Goal: Submit feedback/report problem: Submit feedback/report problem

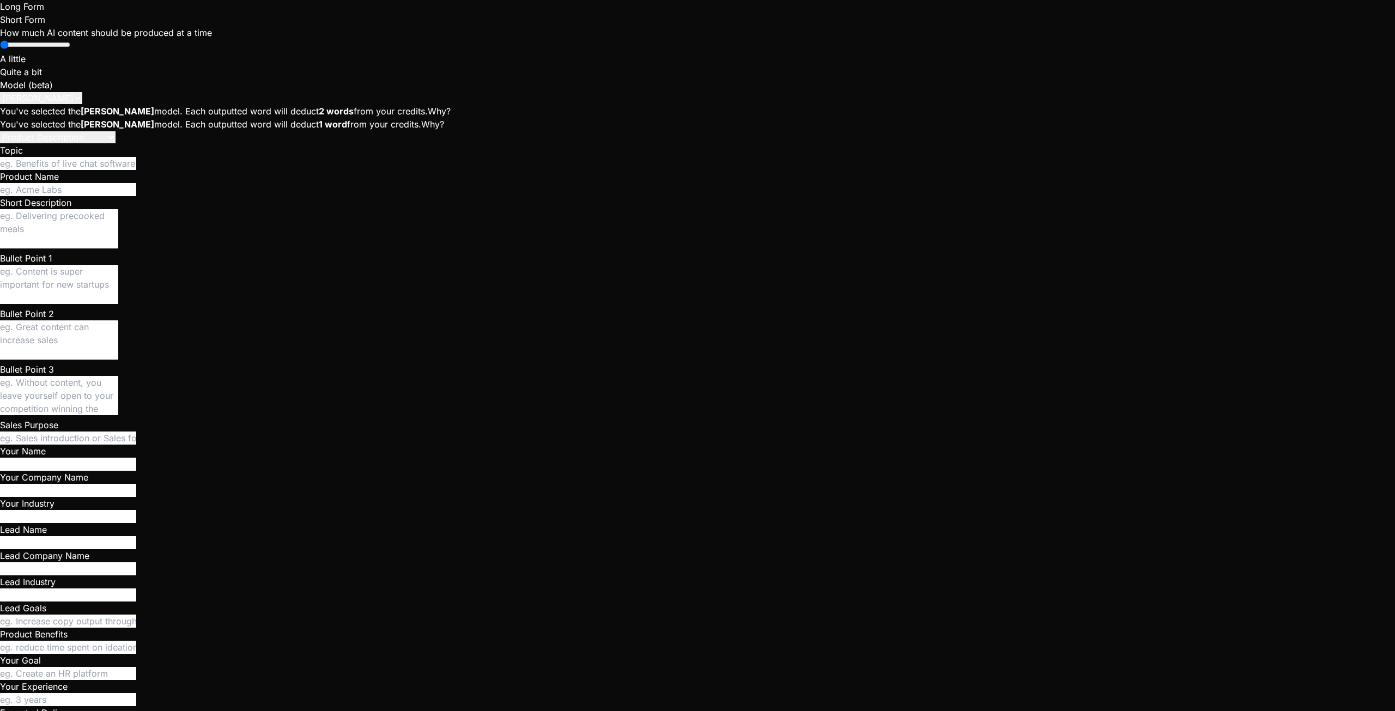
scroll to position [1059, 0]
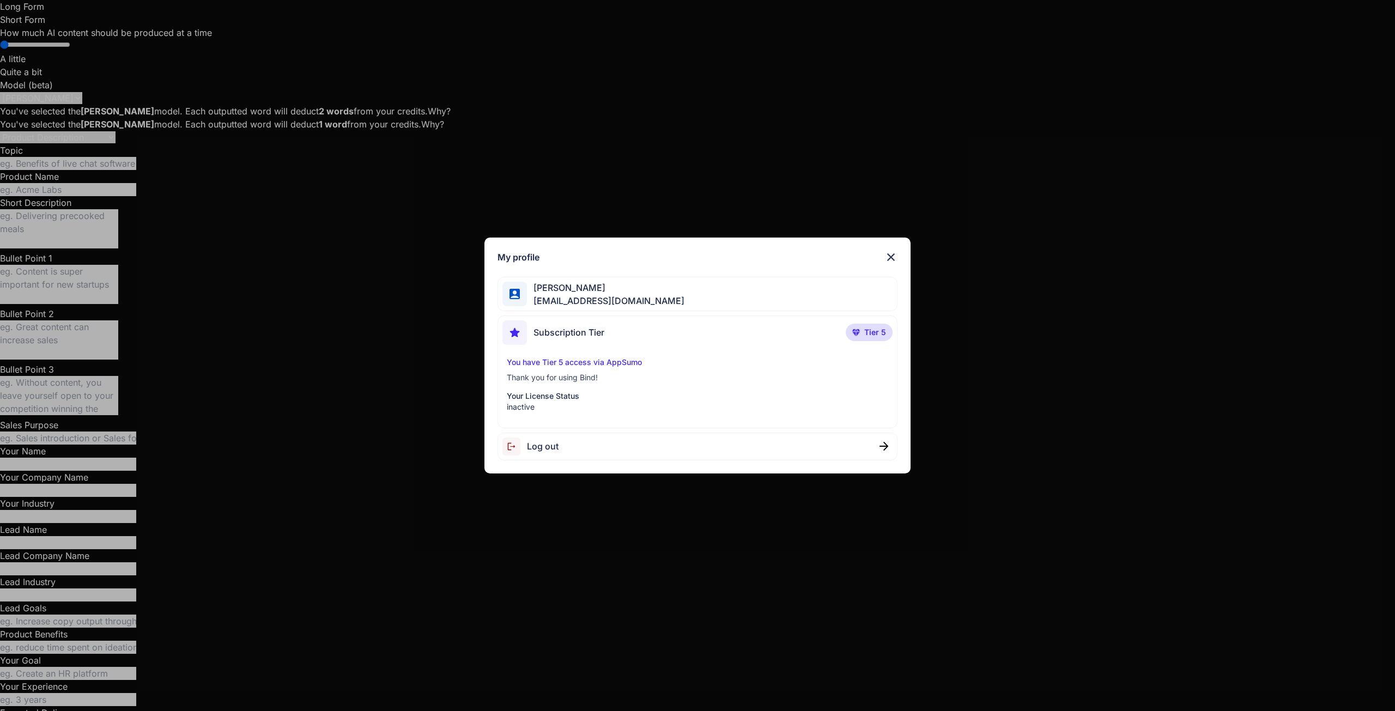
click at [890, 258] on img at bounding box center [890, 257] width 13 height 13
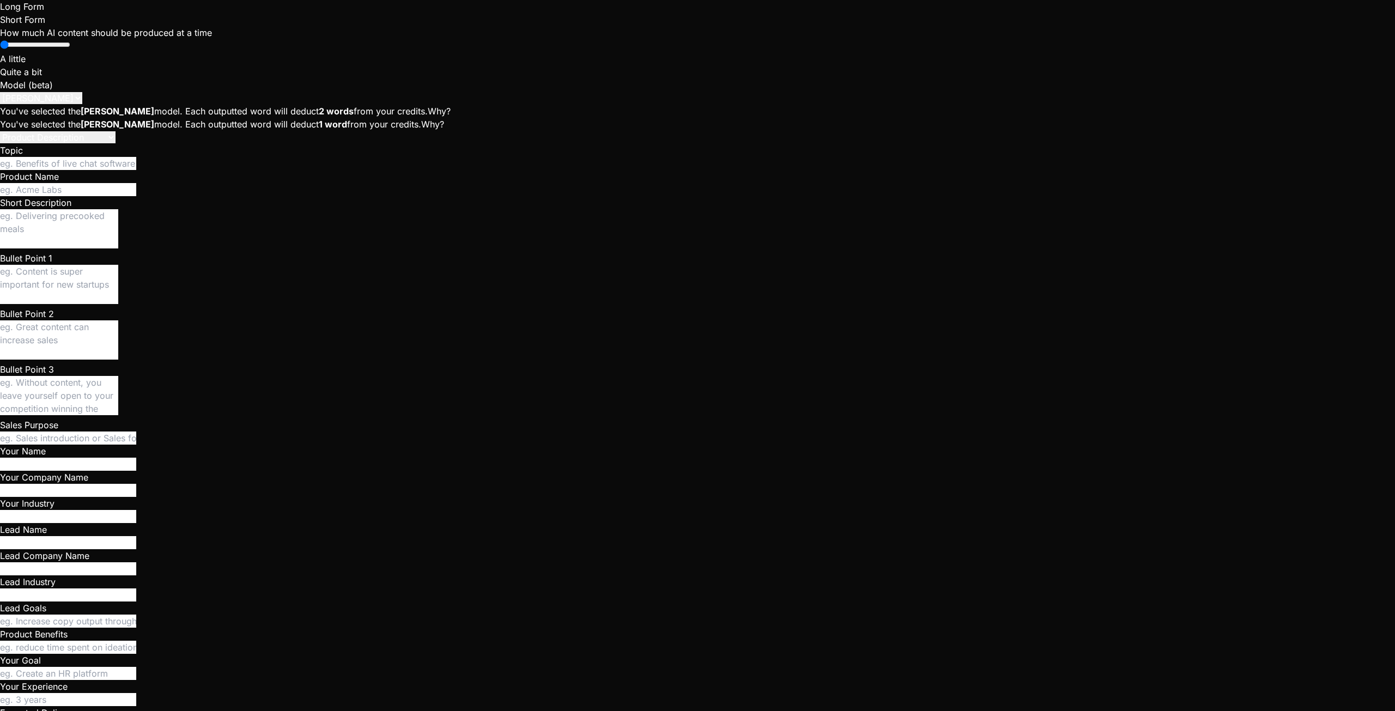
scroll to position [207, 0]
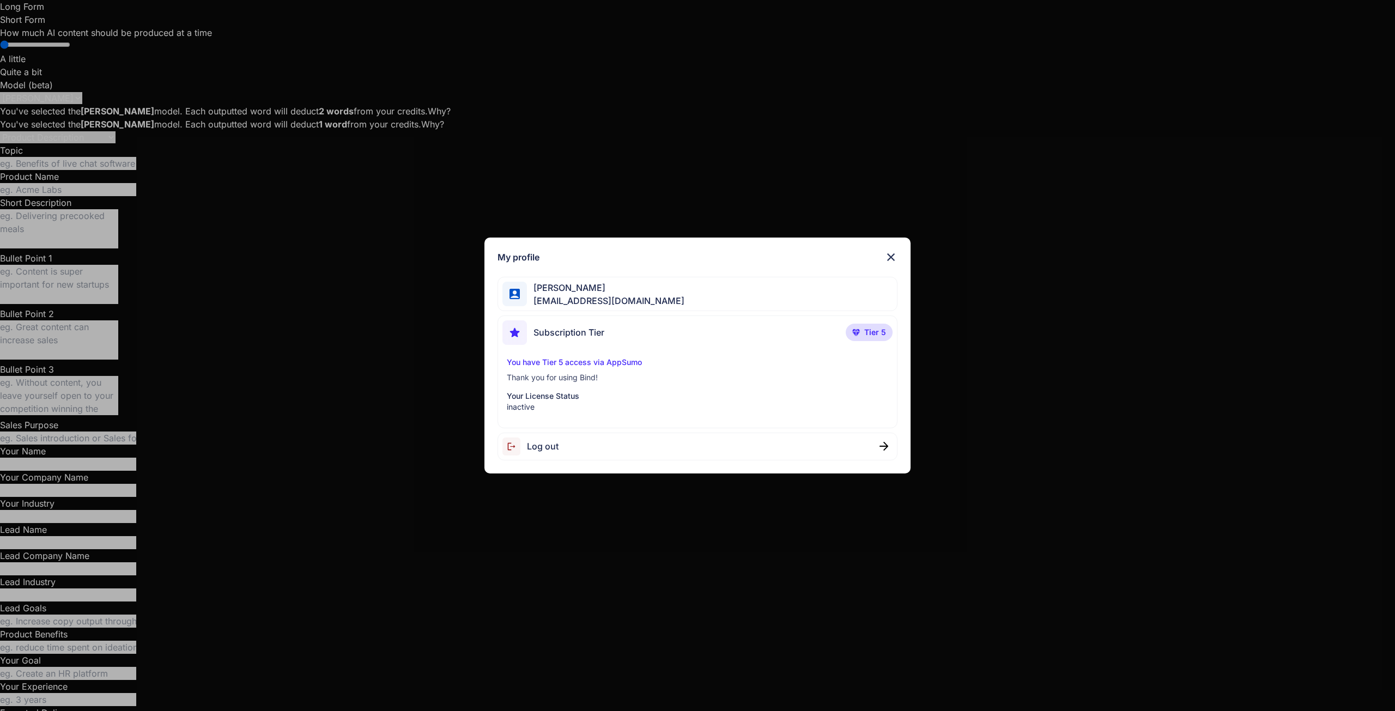
click at [566, 365] on p "You have Tier 5 access via AppSumo" at bounding box center [697, 362] width 381 height 11
click at [621, 362] on p "You have Tier 5 access via AppSumo" at bounding box center [697, 362] width 381 height 11
click at [605, 294] on span "[EMAIL_ADDRESS][DOMAIN_NAME]" at bounding box center [605, 300] width 157 height 13
click at [798, 331] on div "Subscription Tier Tier 5" at bounding box center [697, 334] width 390 height 29
click at [895, 253] on img at bounding box center [890, 257] width 13 height 13
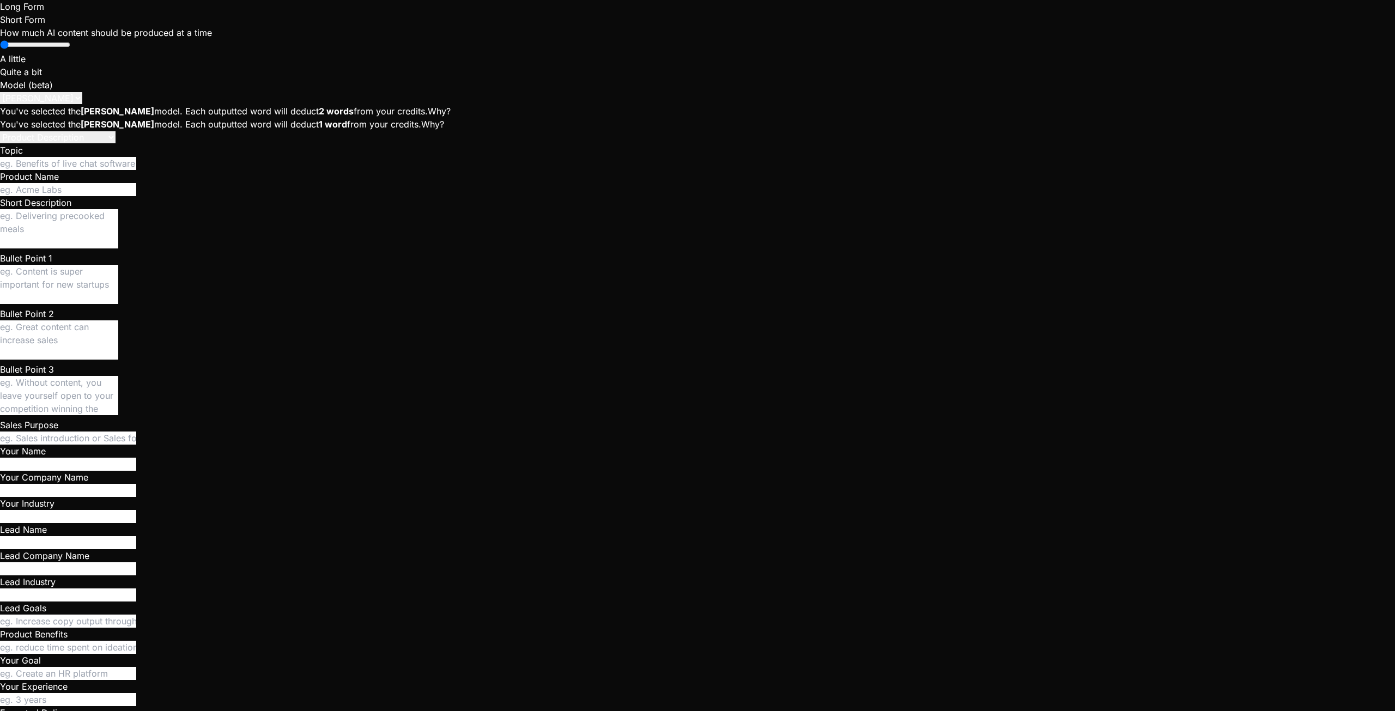
type textarea "x"
type textarea "T"
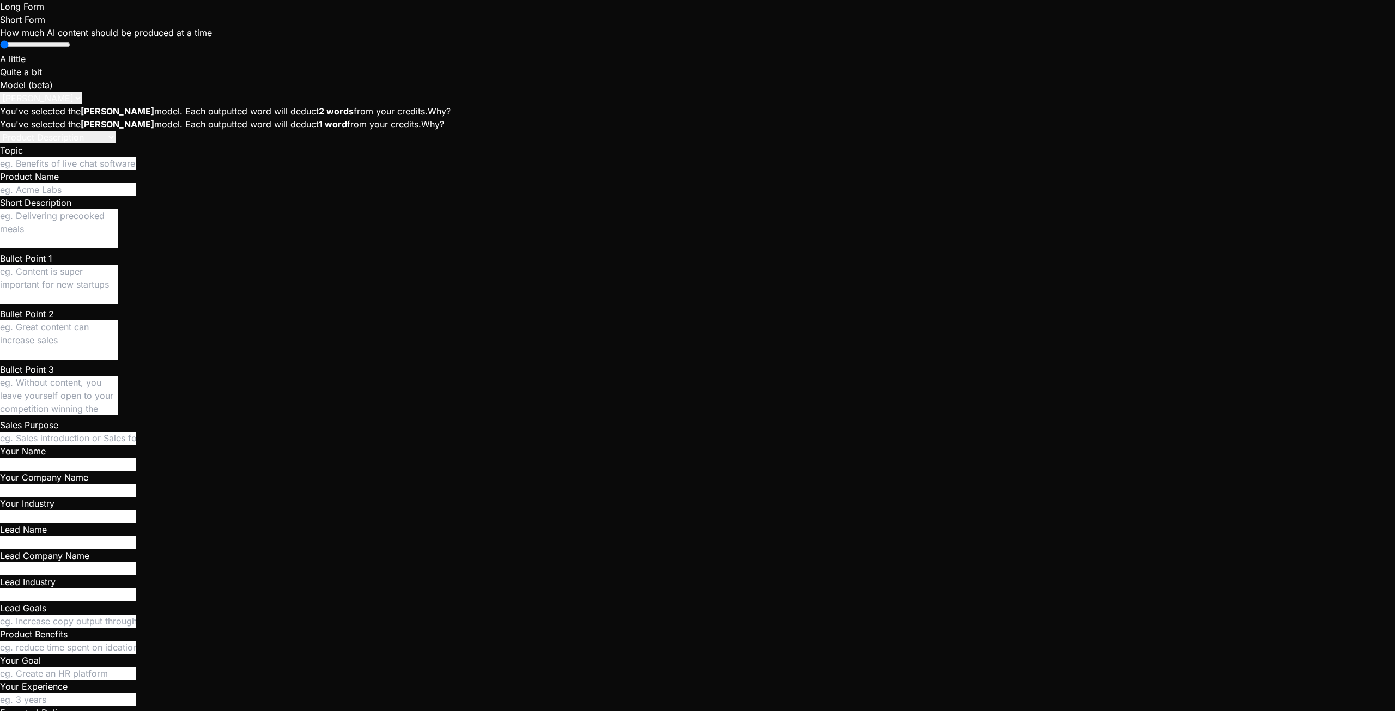
type textarea "x"
type textarea "To"
type textarea "x"
type textarea "To"
type textarea "x"
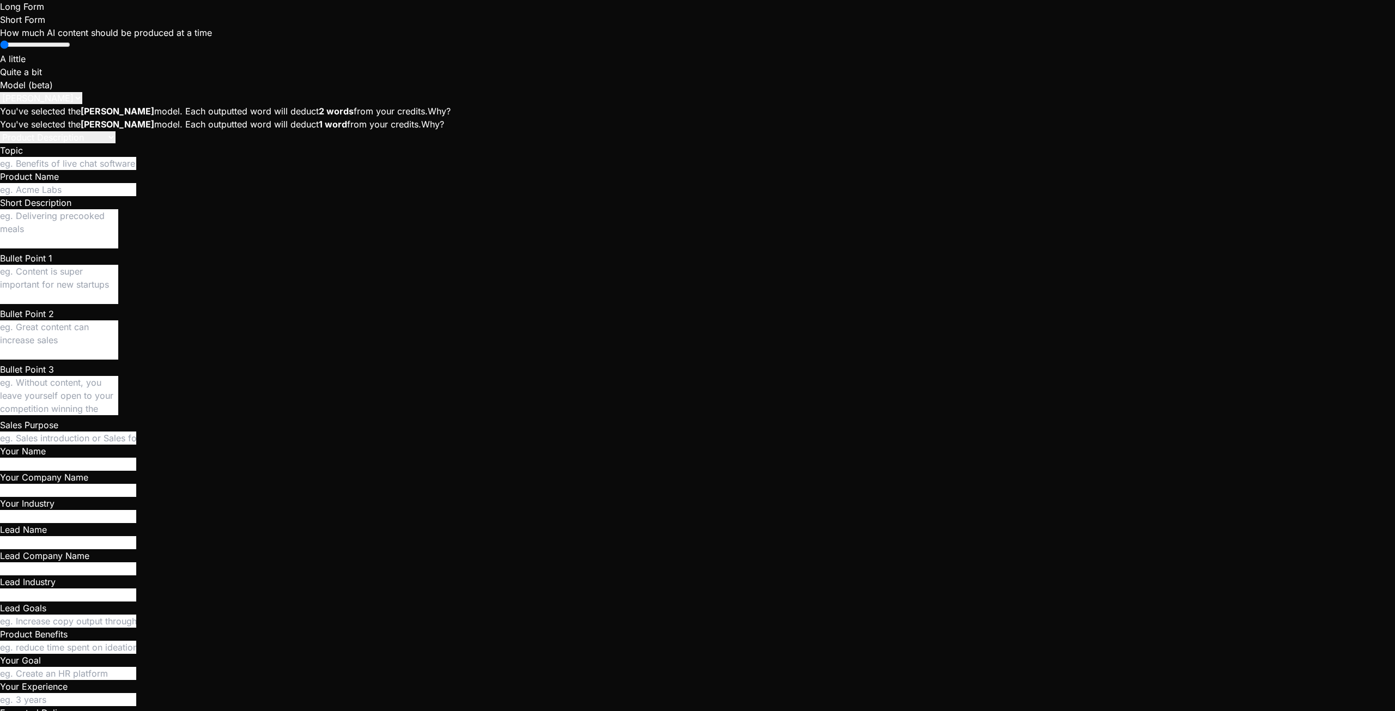
type textarea "To s"
type textarea "x"
type textarea "To se"
type textarea "x"
type textarea "To set"
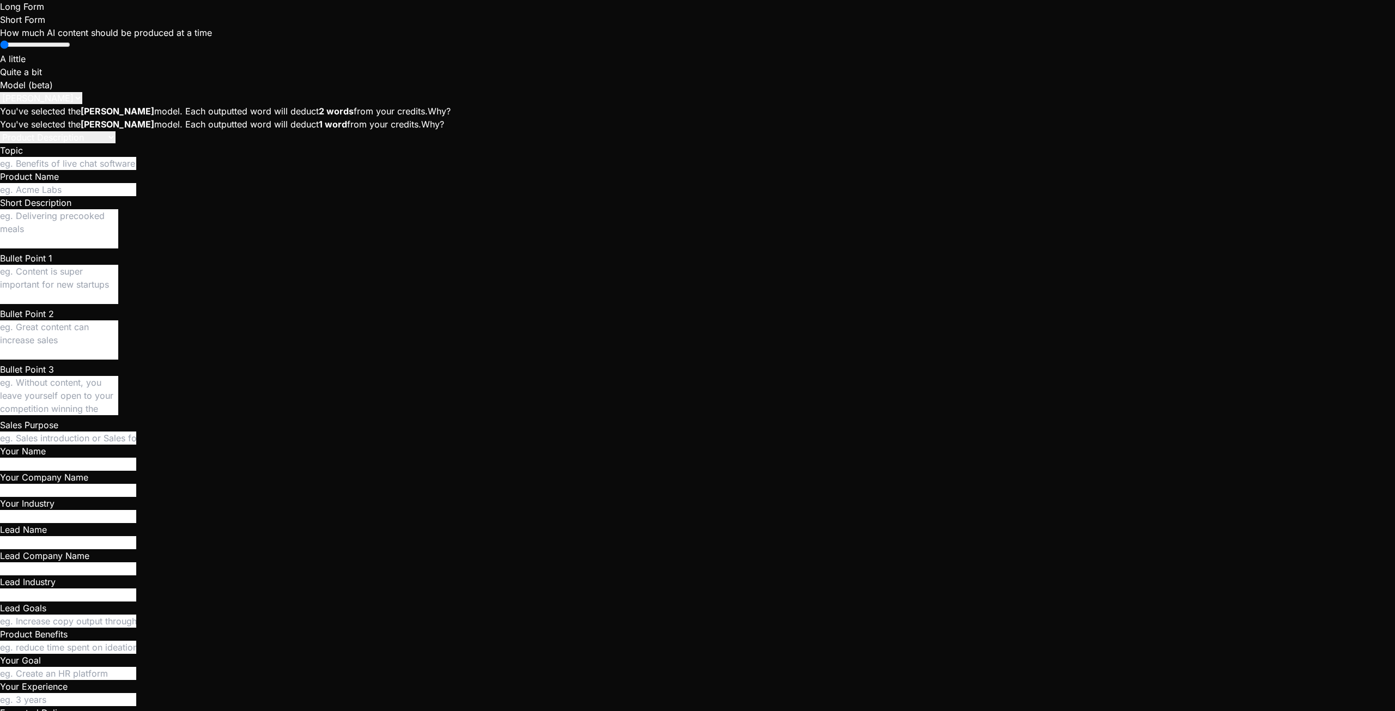
type textarea "x"
type textarea "To setu"
type textarea "x"
type textarea "To setup"
type textarea "x"
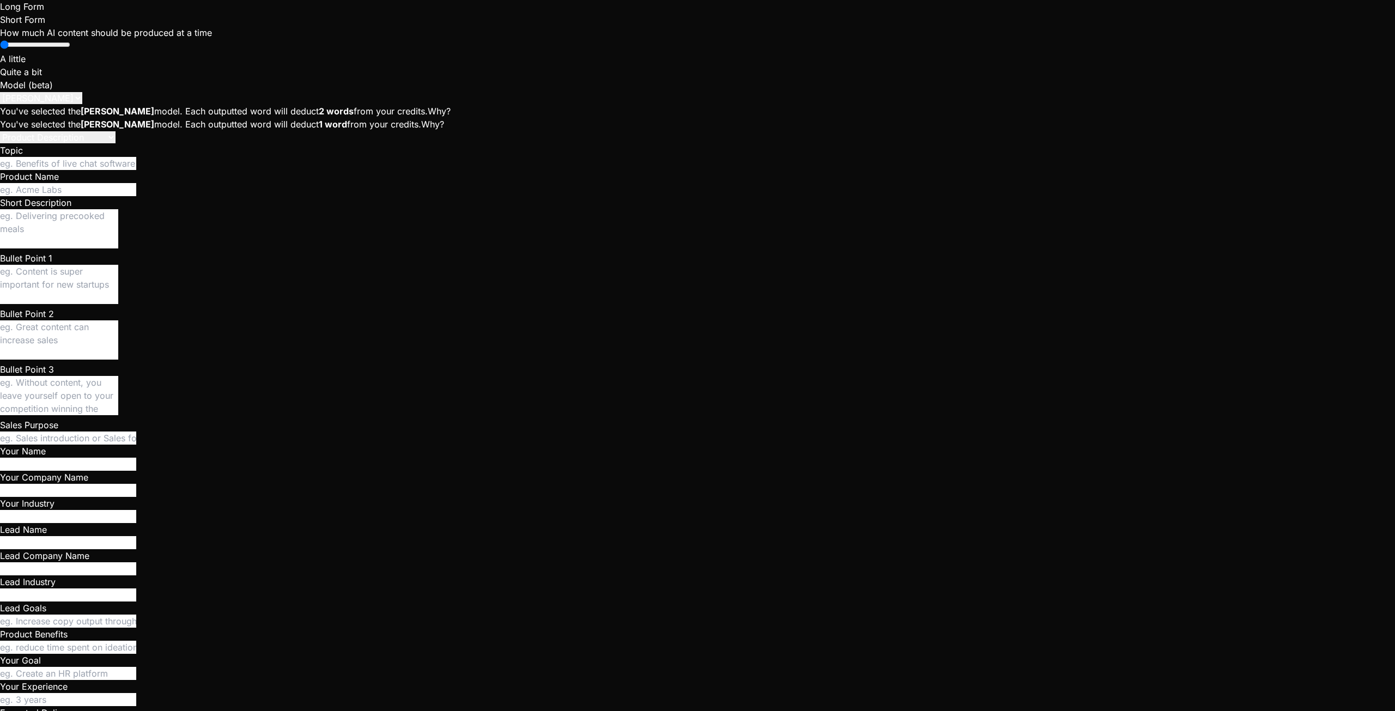
type textarea "To setup"
type textarea "x"
type textarea "To setup t"
type textarea "x"
type textarea "To setup th"
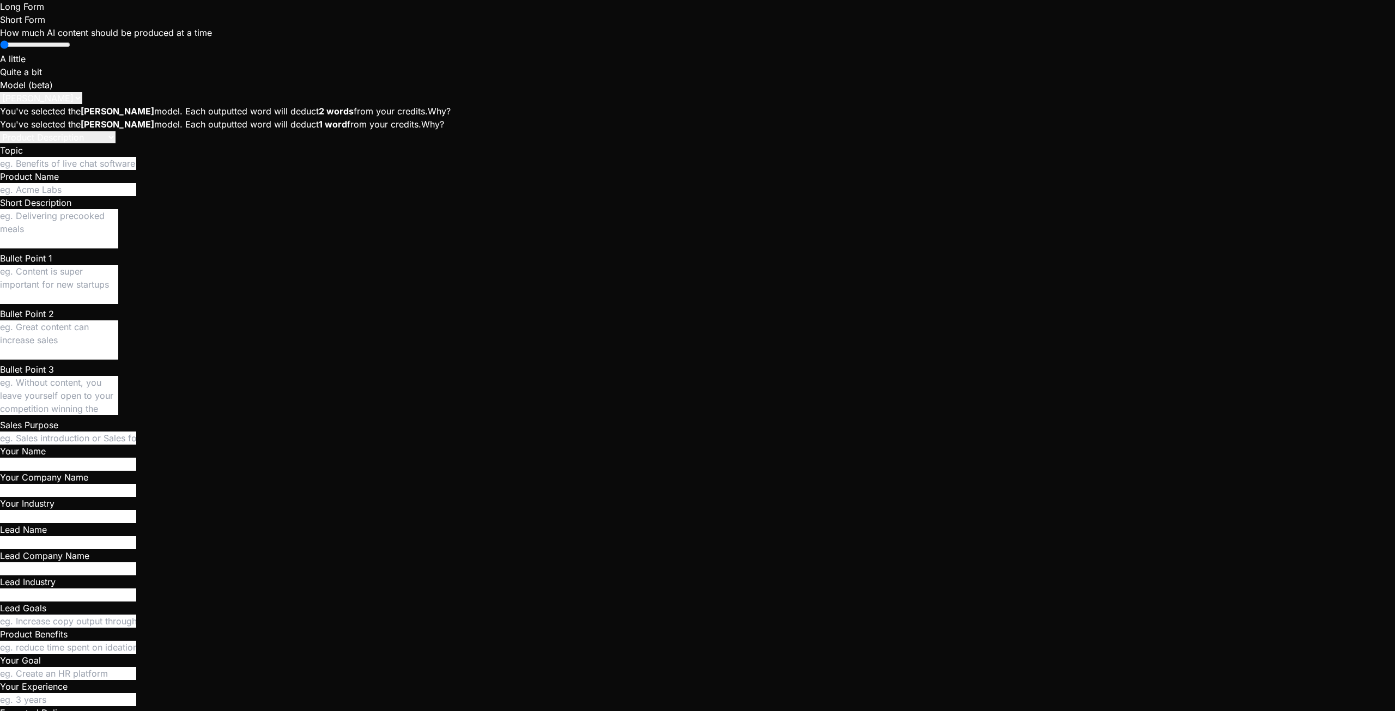
type textarea "x"
type textarea "To setup the"
type textarea "x"
type textarea "To setup the"
type textarea "x"
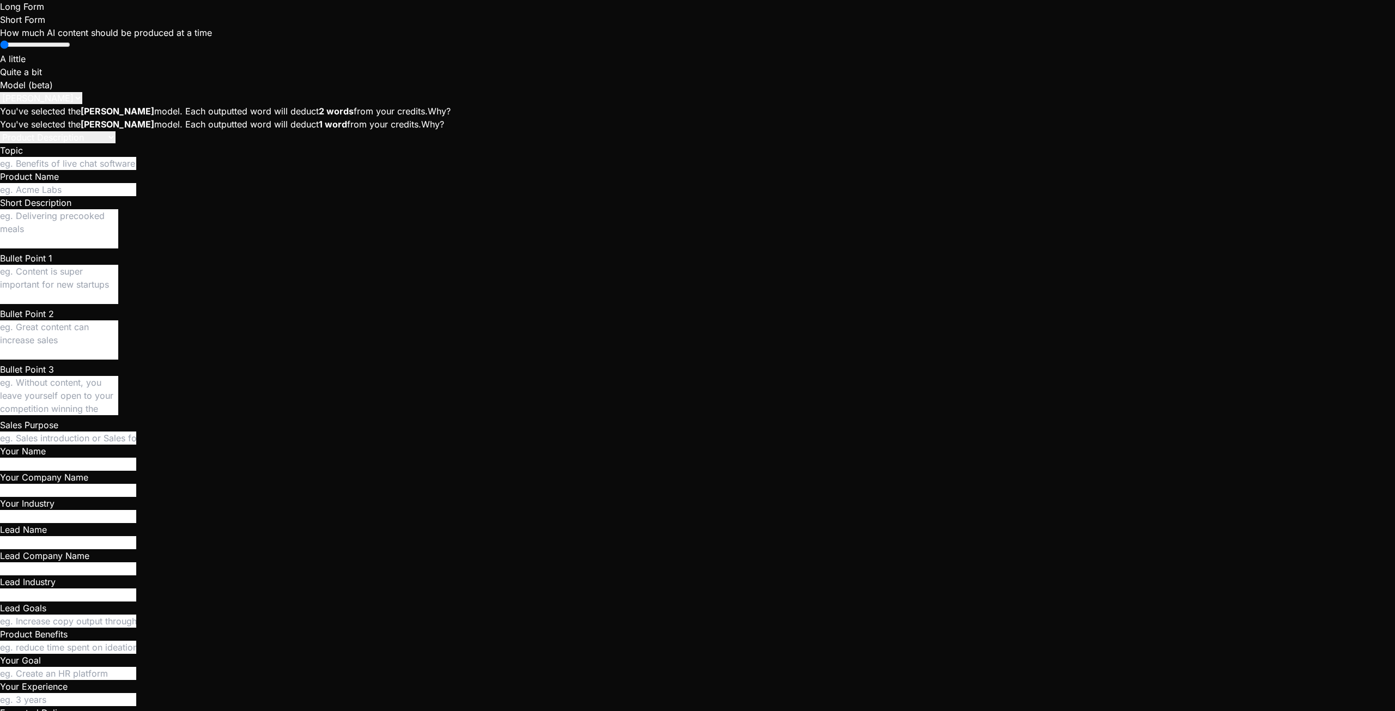
type textarea "To setup the c"
type textarea "x"
type textarea "To setup the ch"
type textarea "x"
type textarea "To setup the cha"
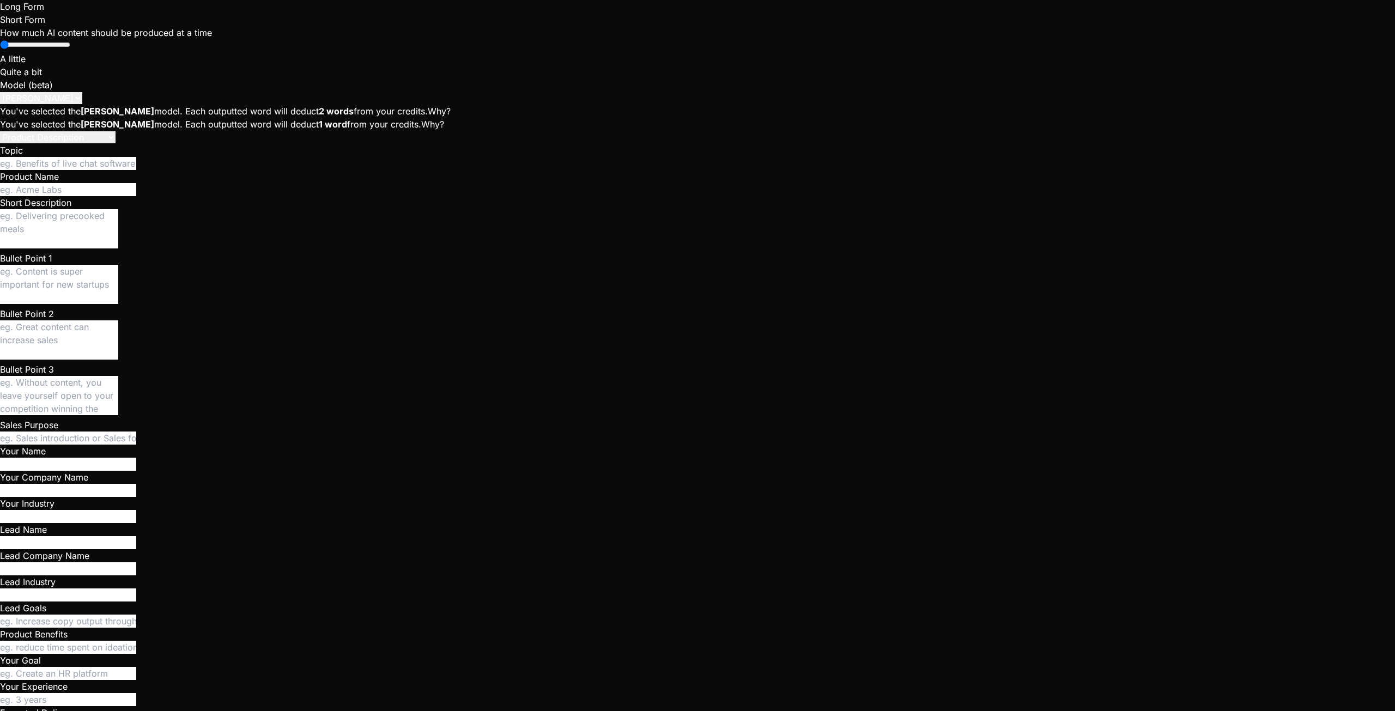
type textarea "x"
type textarea "To setup the chat"
type textarea "x"
type textarea "To setup the cha"
type textarea "x"
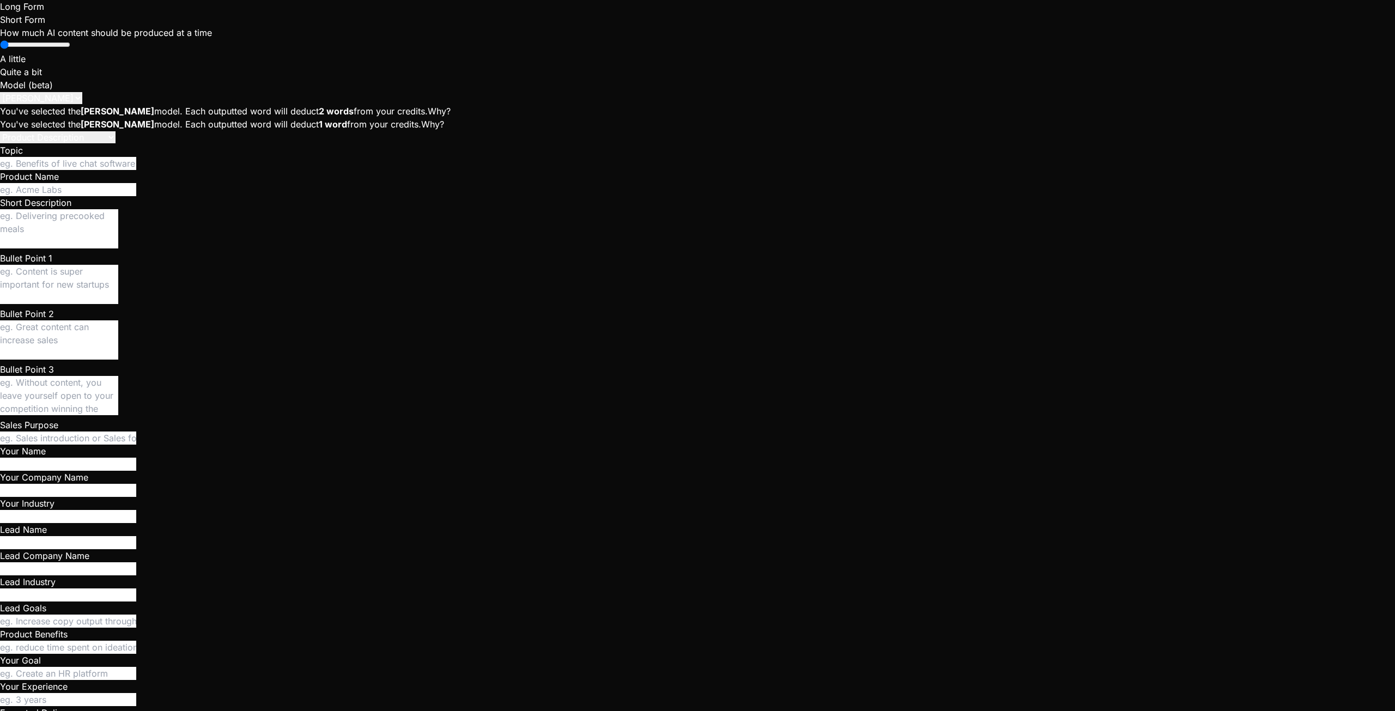
type textarea "To setup the ch"
type textarea "x"
type textarea "To setup the c"
type textarea "x"
type textarea "To setup the"
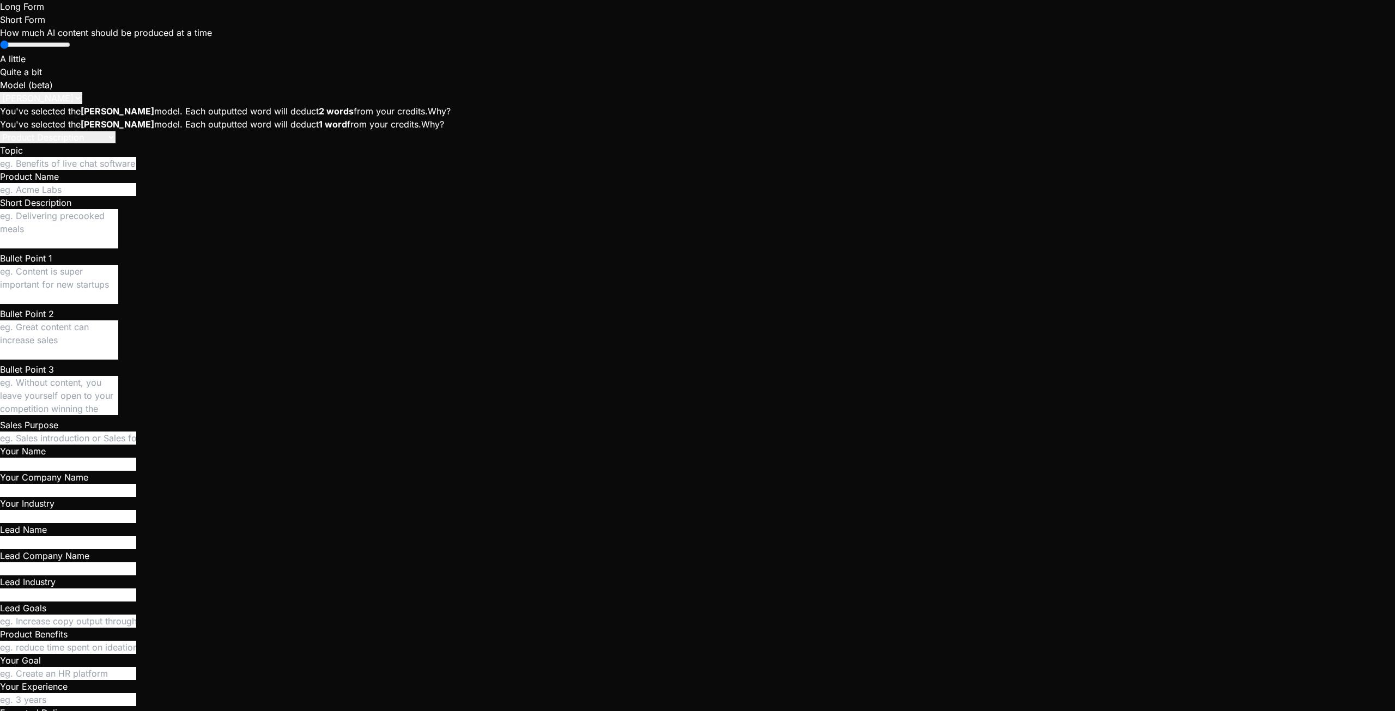
type textarea "x"
type textarea "To setup the i"
type textarea "x"
type textarea "To setup the in"
type textarea "x"
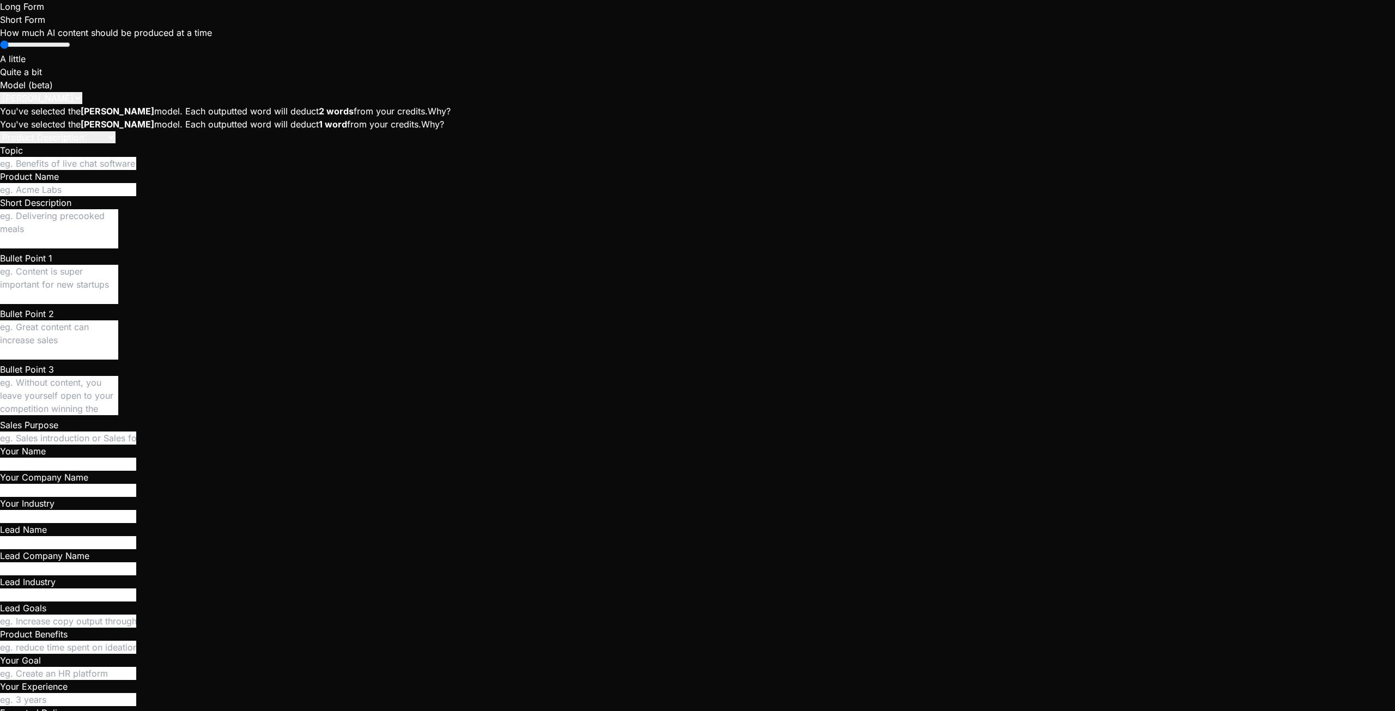
type textarea "To setup the ins"
type textarea "x"
type textarea "To setup the inst"
type textarea "x"
type textarea "To setup the insta"
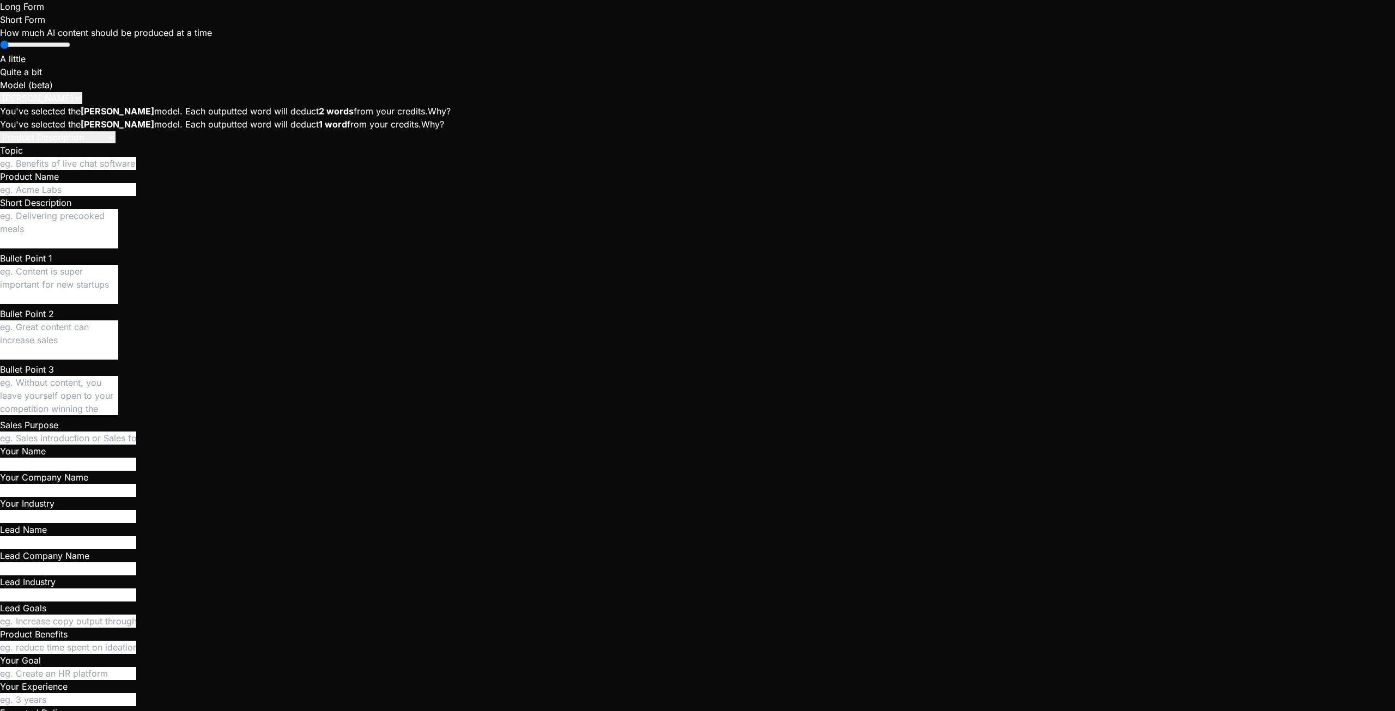
type textarea "x"
type textarea "To setup the instan"
type textarea "x"
type textarea "To setup the instant"
type textarea "x"
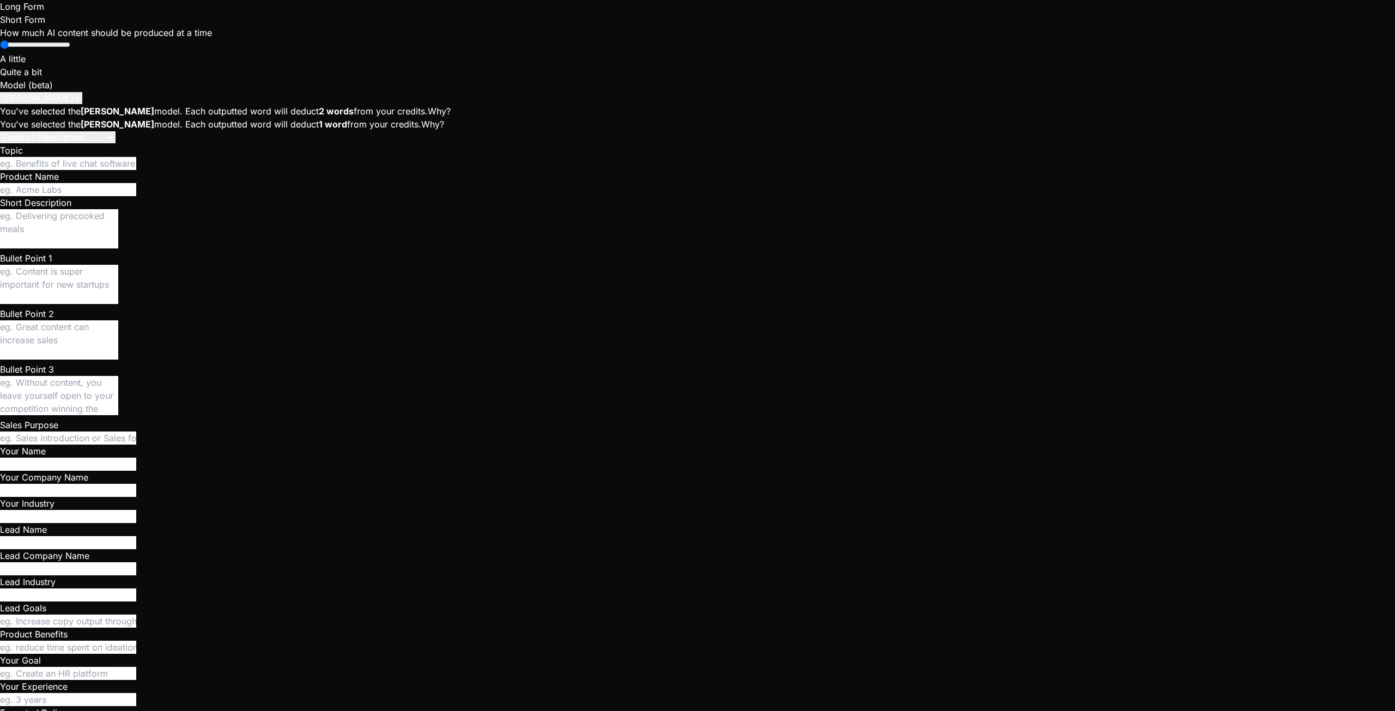
type textarea "To setup the instant"
type textarea "x"
type textarea "To setup the instant c"
type textarea "x"
type textarea "To setup the instant ch"
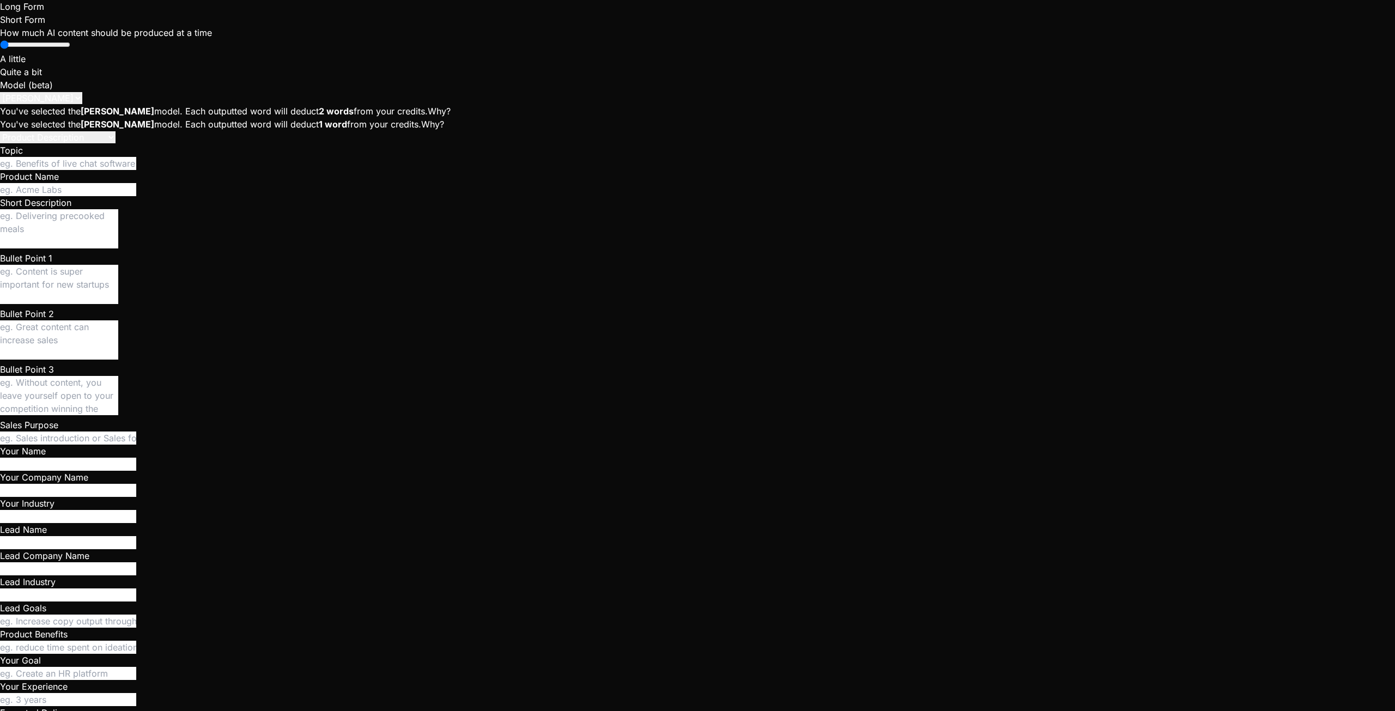
type textarea "x"
type textarea "To setup the instant cha"
type textarea "x"
type textarea "To setup the instant chat"
type textarea "x"
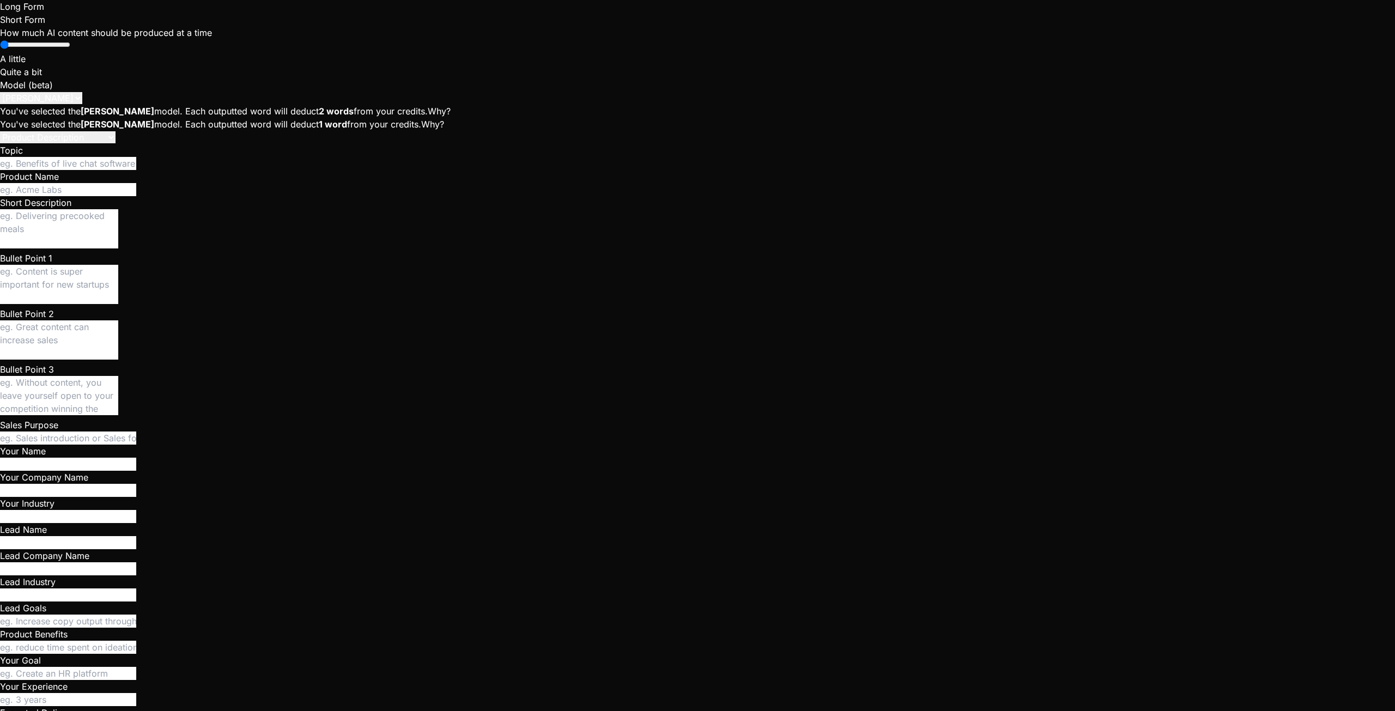
type textarea "To setup the instant chat"
type textarea "x"
type textarea "To setup the instant chat w"
type textarea "x"
type textarea "To setup the instant chat wi"
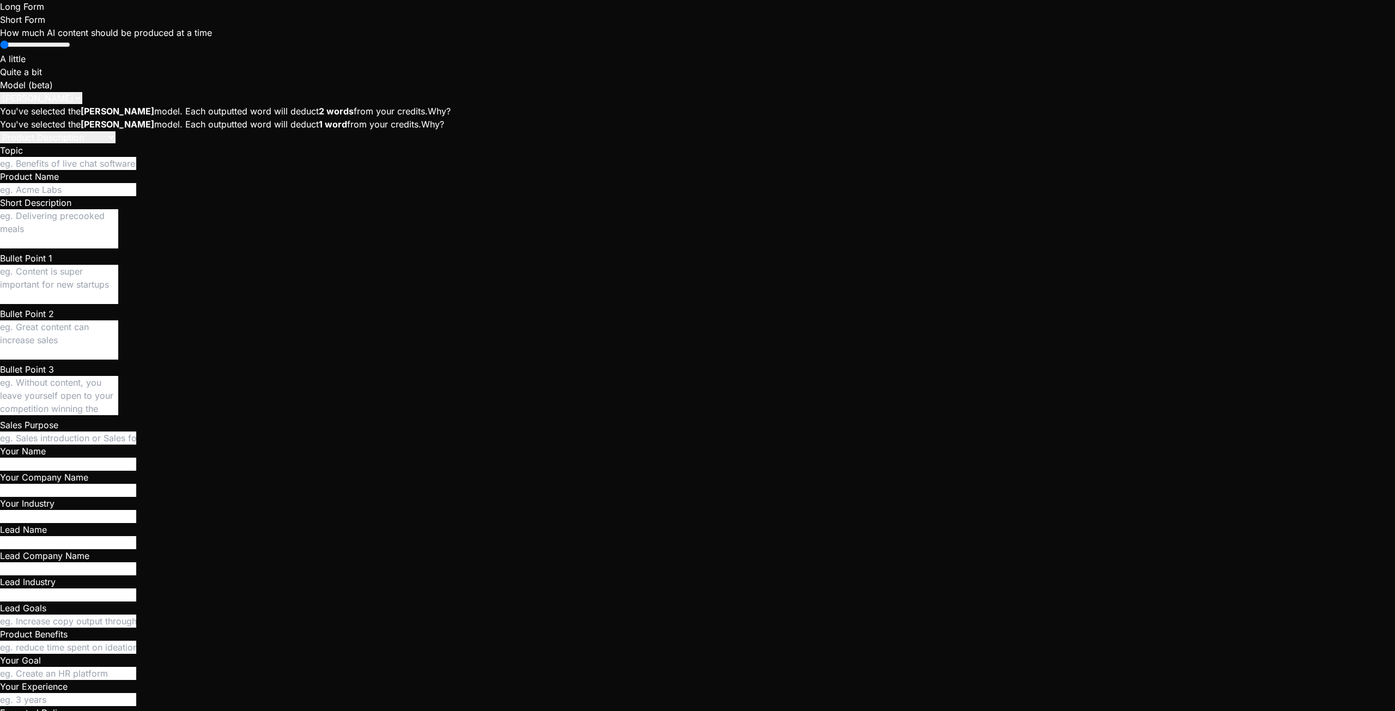
type textarea "x"
type textarea "To setup the instant chat wit"
type textarea "x"
type textarea "To setup the instant chat with"
type textarea "x"
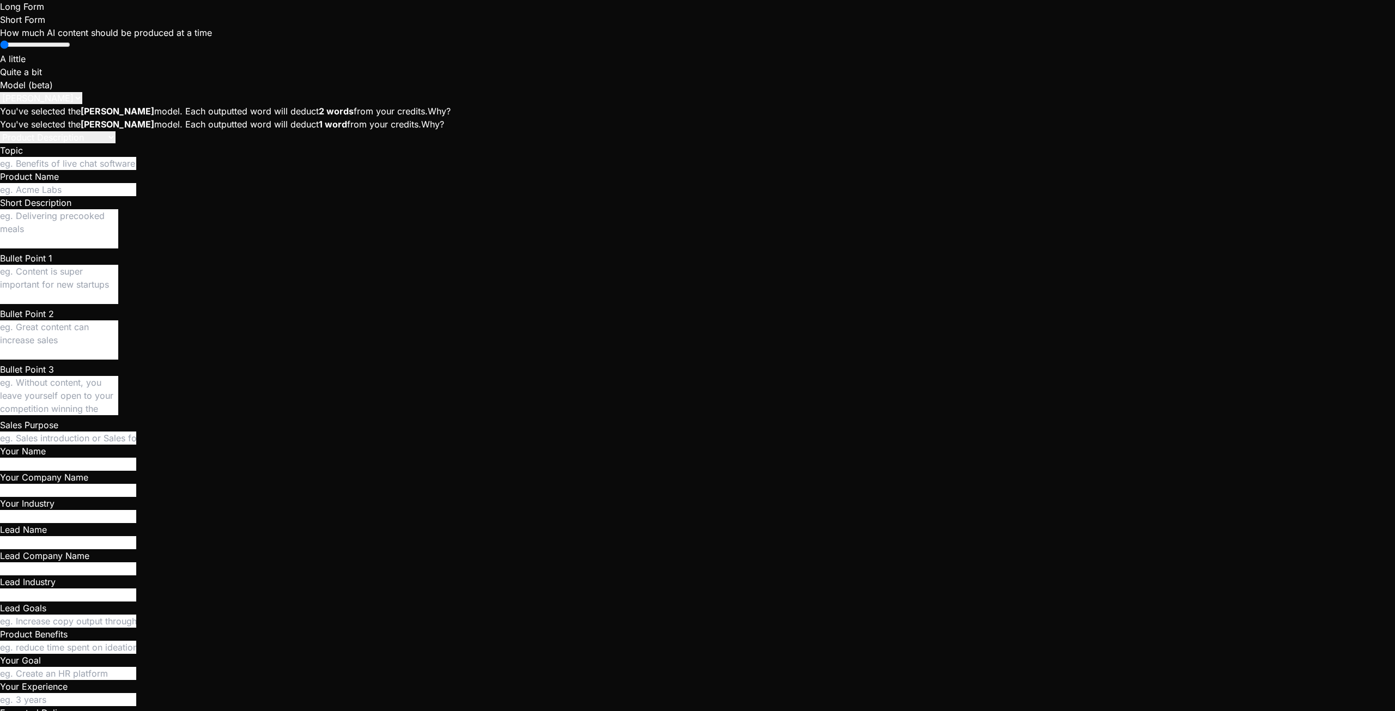
type textarea "To setup the instant chat with"
type textarea "x"
type textarea "To setup the instant chat with s"
type textarea "x"
type textarea "To setup the instant chat with su"
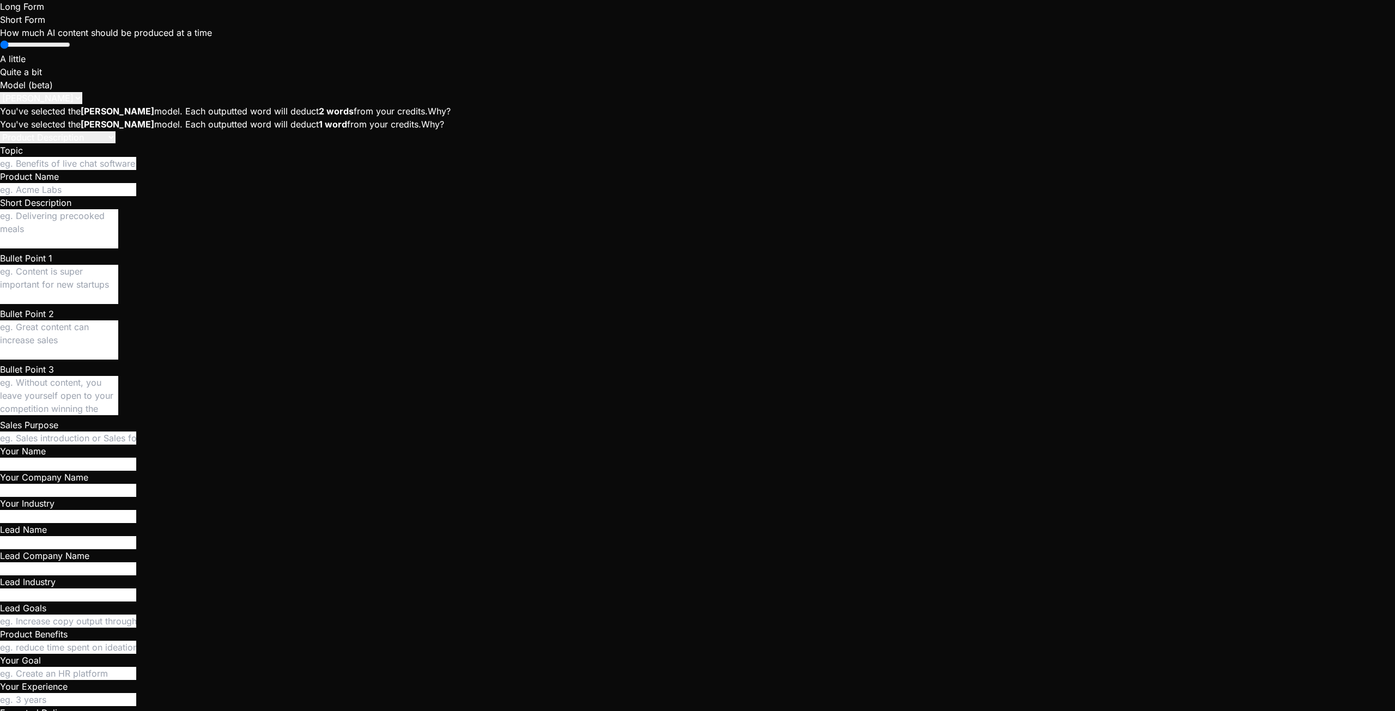
type textarea "x"
type textarea "To setup the instant chat with sup"
type textarea "x"
type textarea "To setup the instant chat with supa"
type textarea "x"
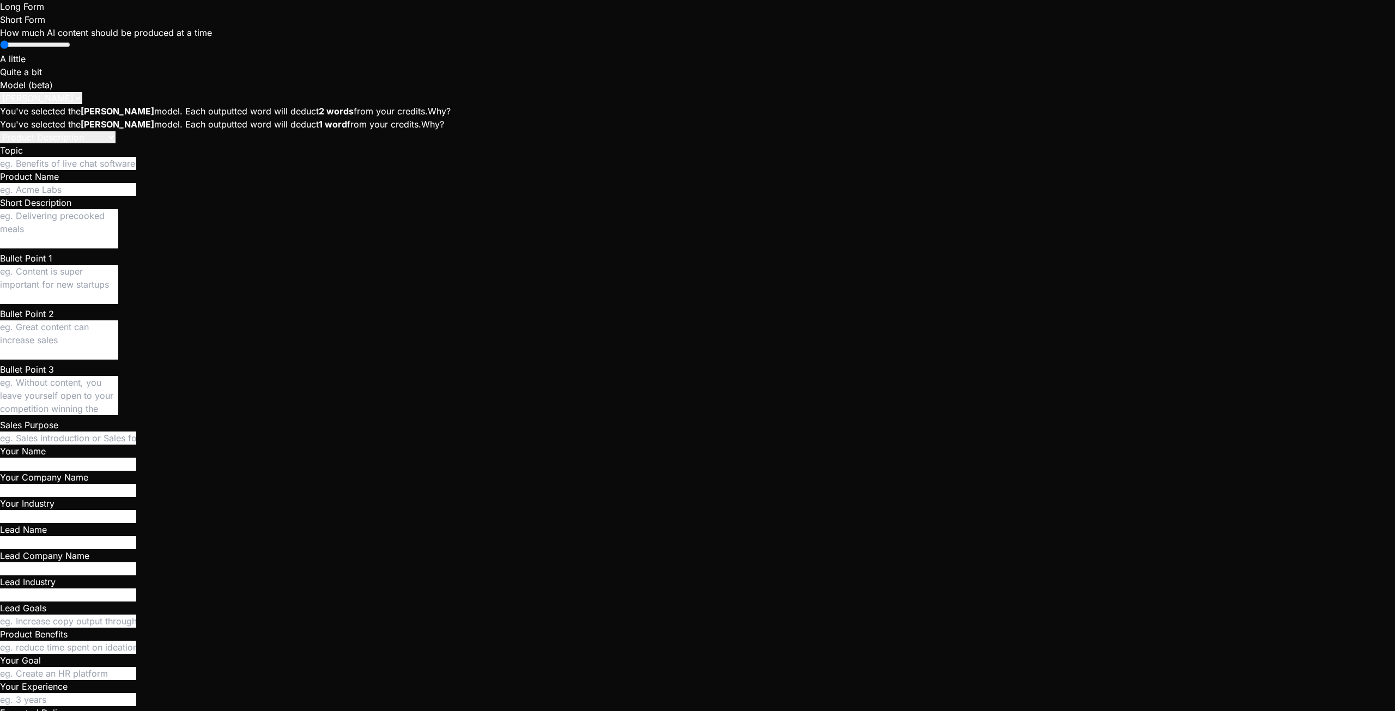
type textarea "To setup the instant chat with supab"
type textarea "x"
type textarea "To setup the instant chat with supaba"
type textarea "x"
type textarea "To setup the instant chat with supabas"
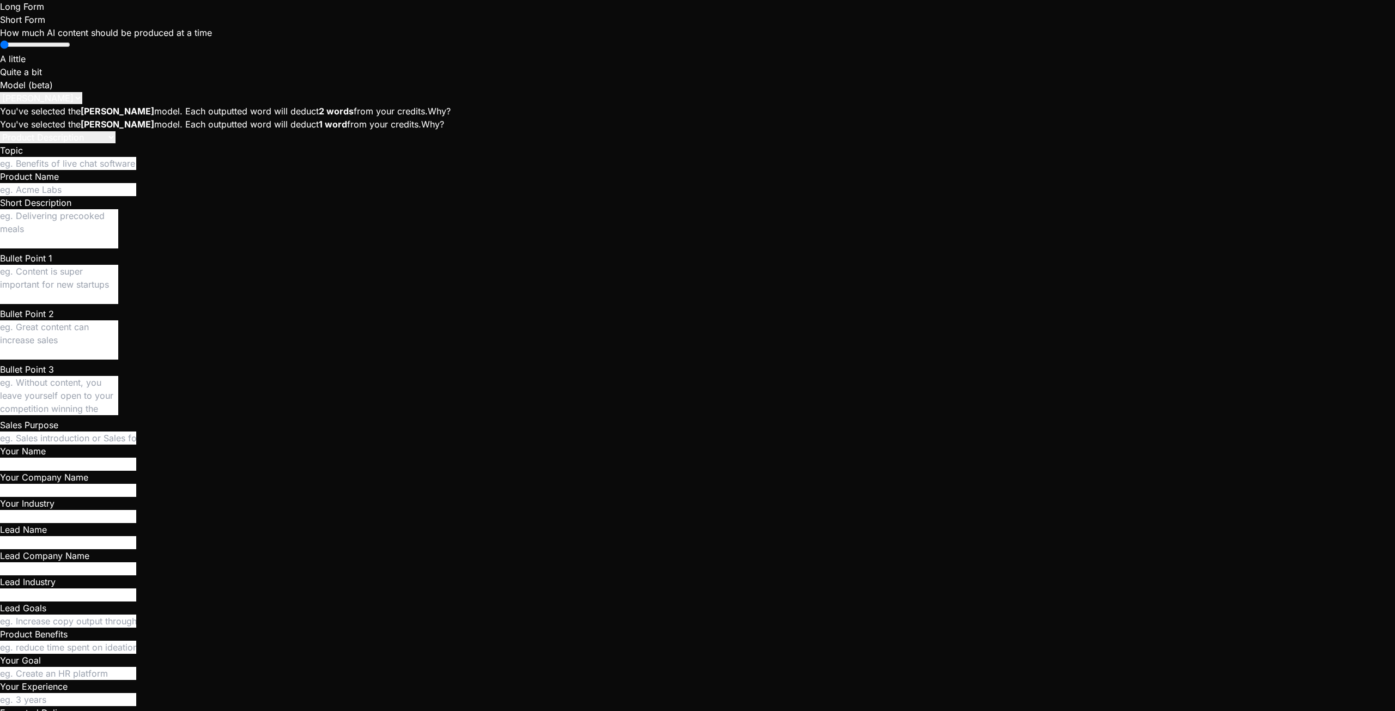
type textarea "x"
type textarea "To setup the instant chat with supabase"
type textarea "x"
type textarea "To setup the instant chat with supabase,"
type textarea "x"
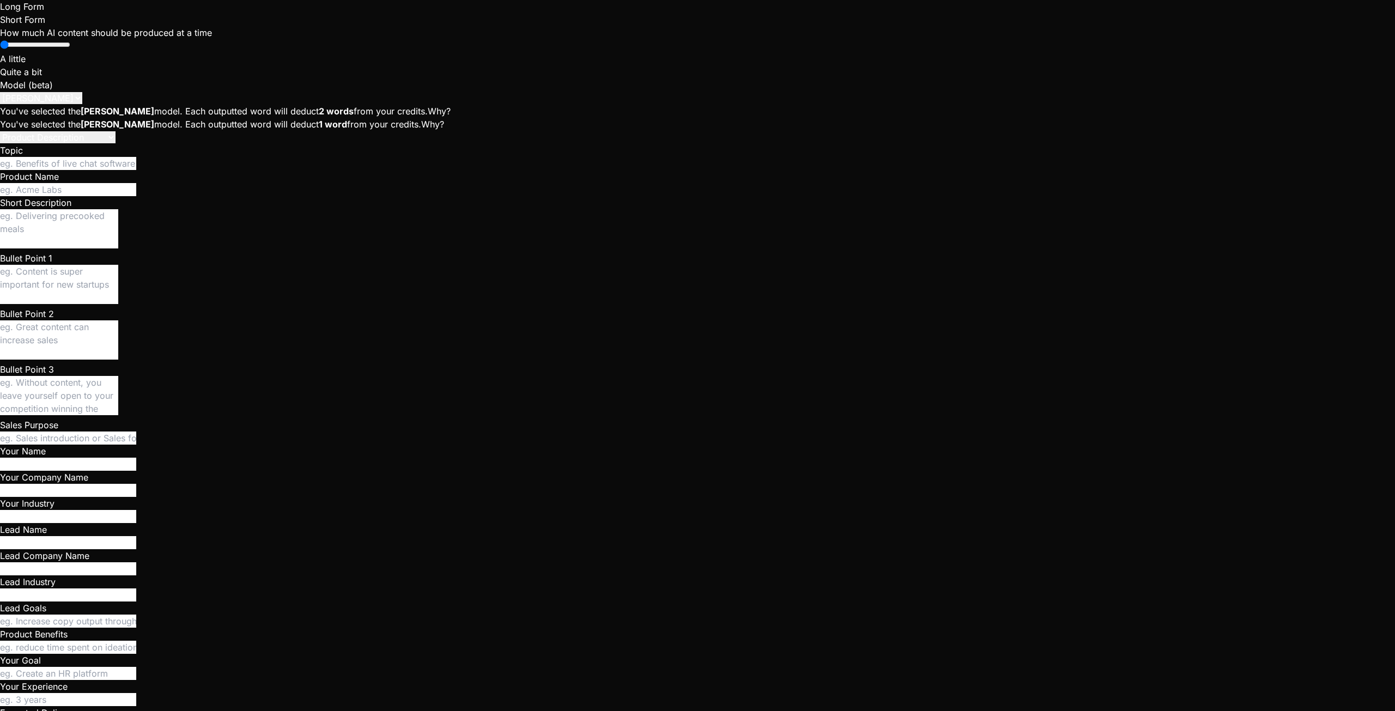
type textarea "To setup the instant chat with supabase,"
type textarea "x"
type textarea "To setup the instant chat with supabase, I"
type textarea "x"
type textarea "To setup the instant chat with supabase, I"
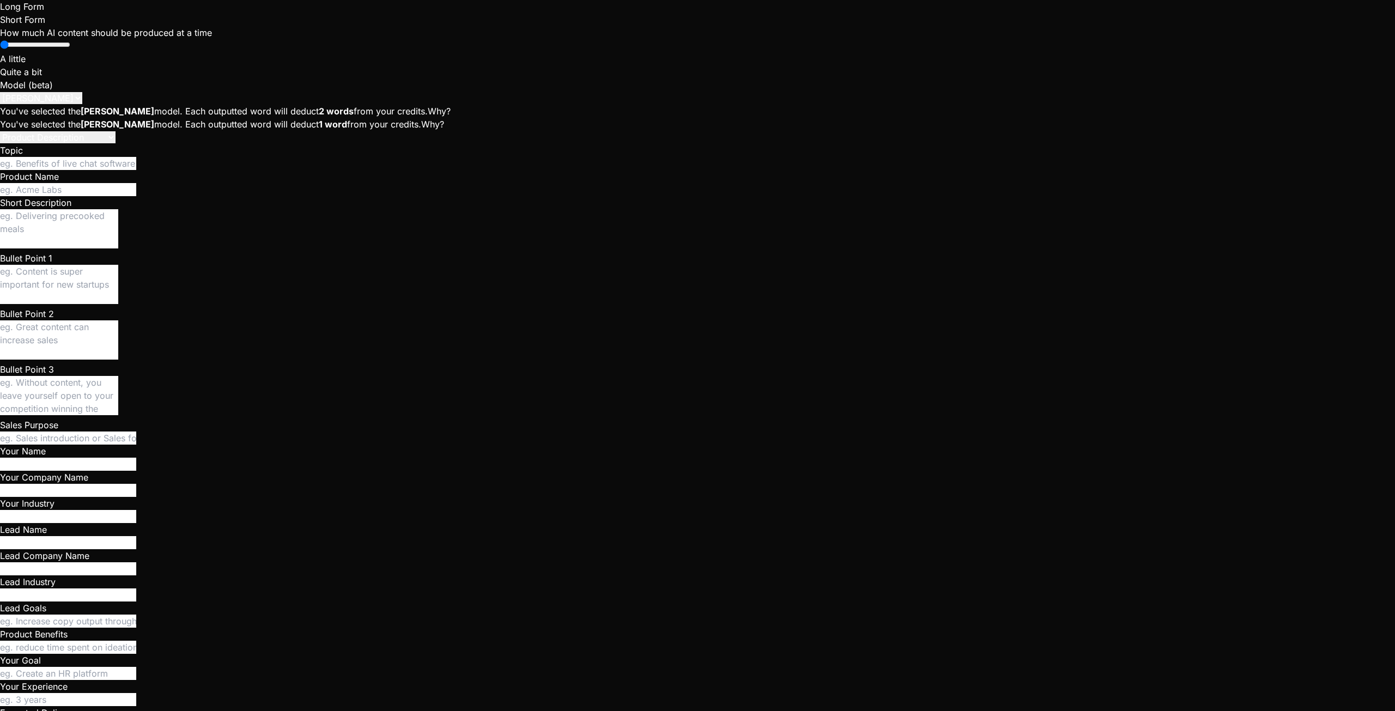
type textarea "x"
type textarea "To setup the instant chat with supabase, I c"
type textarea "x"
type textarea "To setup the instant chat with supabase, I ca"
type textarea "x"
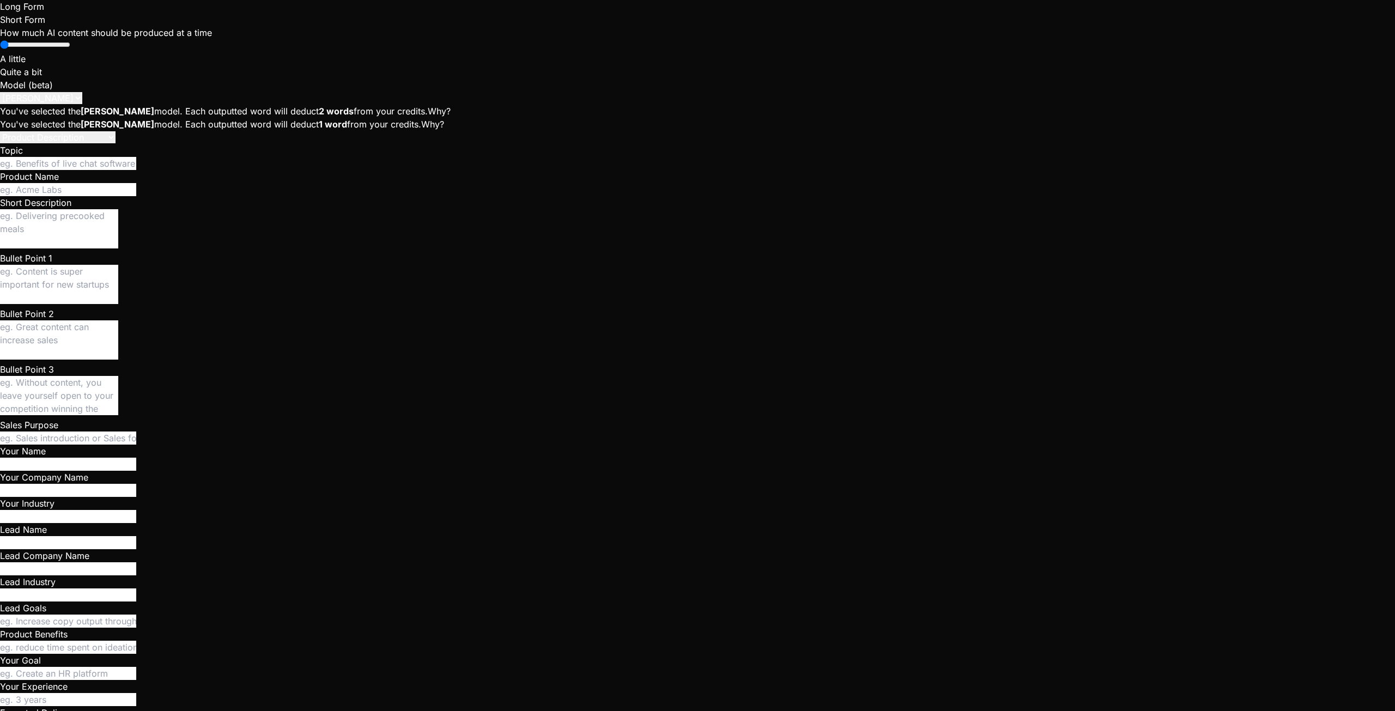
type textarea "To setup the instant chat with supabase, I can"
type textarea "x"
type textarea "To setup the instant chat with supabase, I can"
type textarea "x"
type textarea "To setup the instant chat with supabase, I can r"
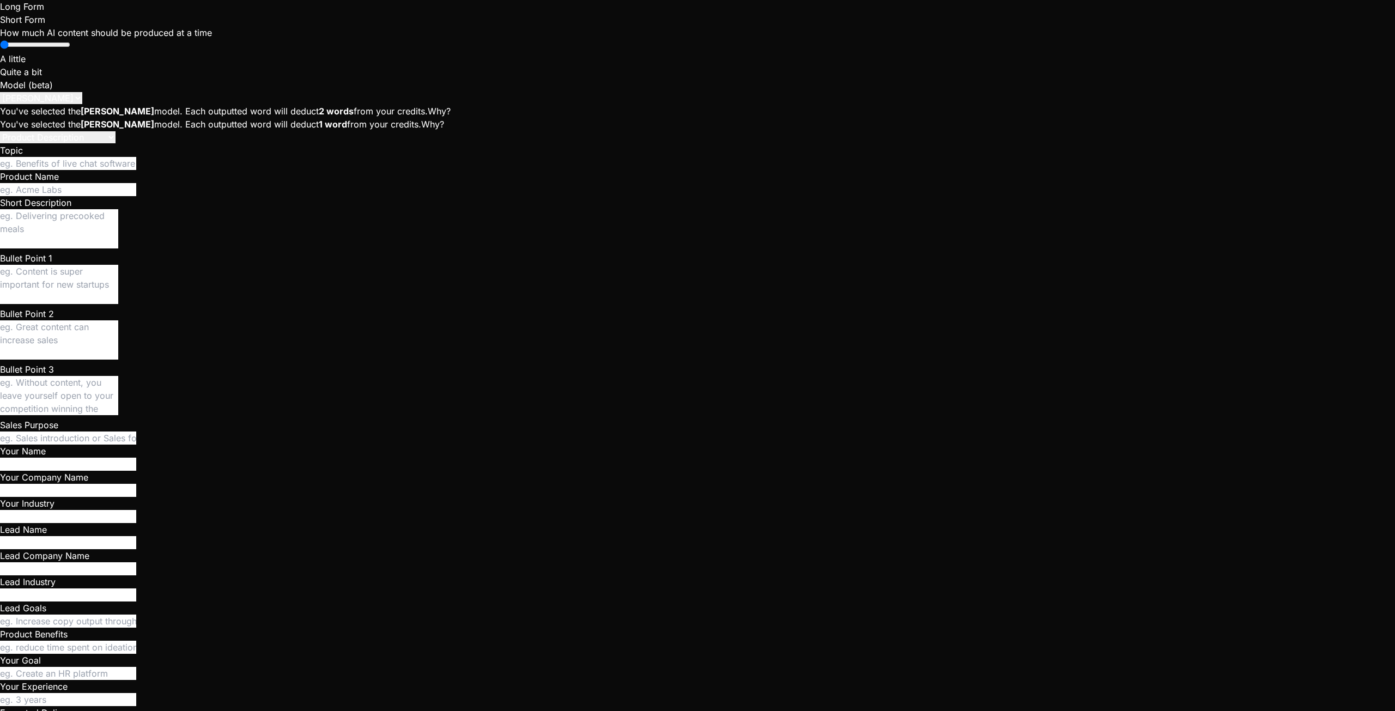
type textarea "x"
type textarea "To setup the instant chat with supabase, I can re"
type textarea "x"
type textarea "To setup the instant chat with supabase, I can req"
type textarea "x"
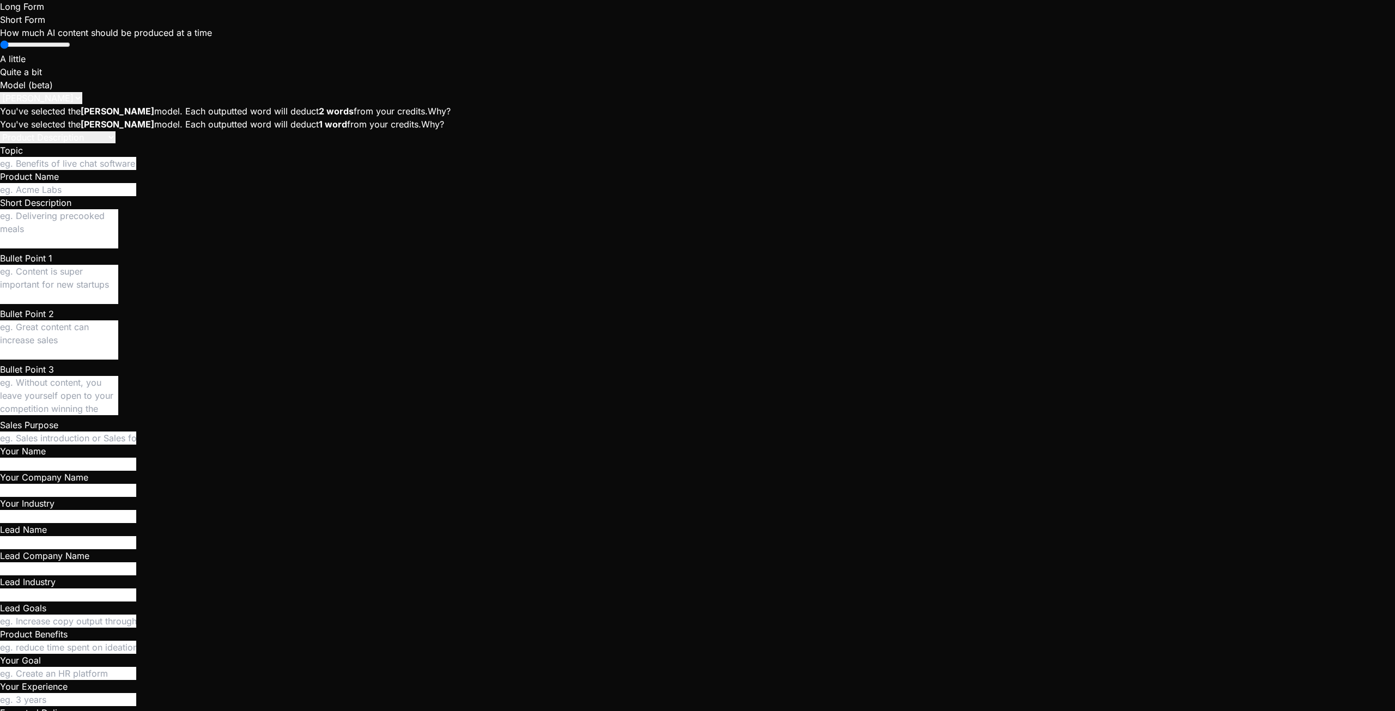
type textarea "To setup the instant chat with supabase, I can requ"
type textarea "x"
type textarea "To setup the instant chat with supabase, I can reque"
type textarea "x"
type textarea "To setup the instant chat with supabase, I can reques"
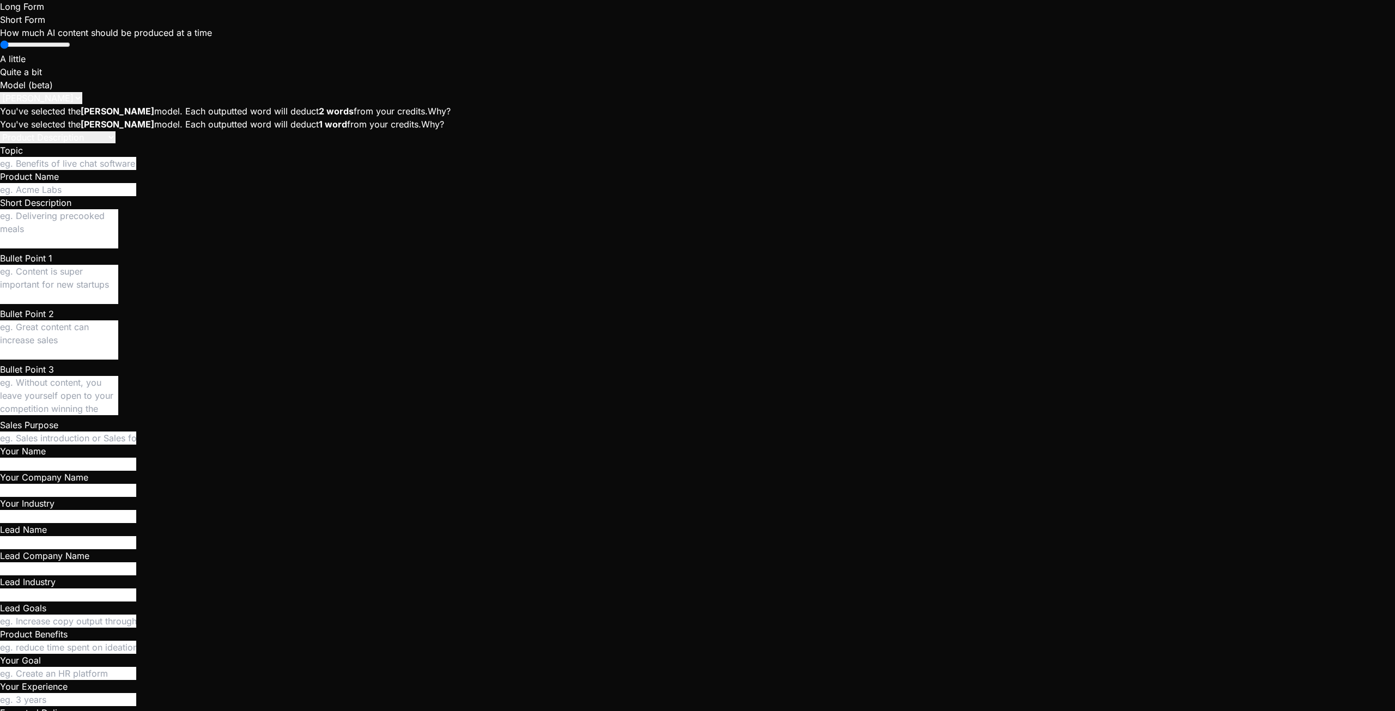
type textarea "x"
type textarea "To setup the instant chat with supabase, I can request"
type textarea "x"
type textarea "To setup the instant chat with supabase, I can request"
type textarea "x"
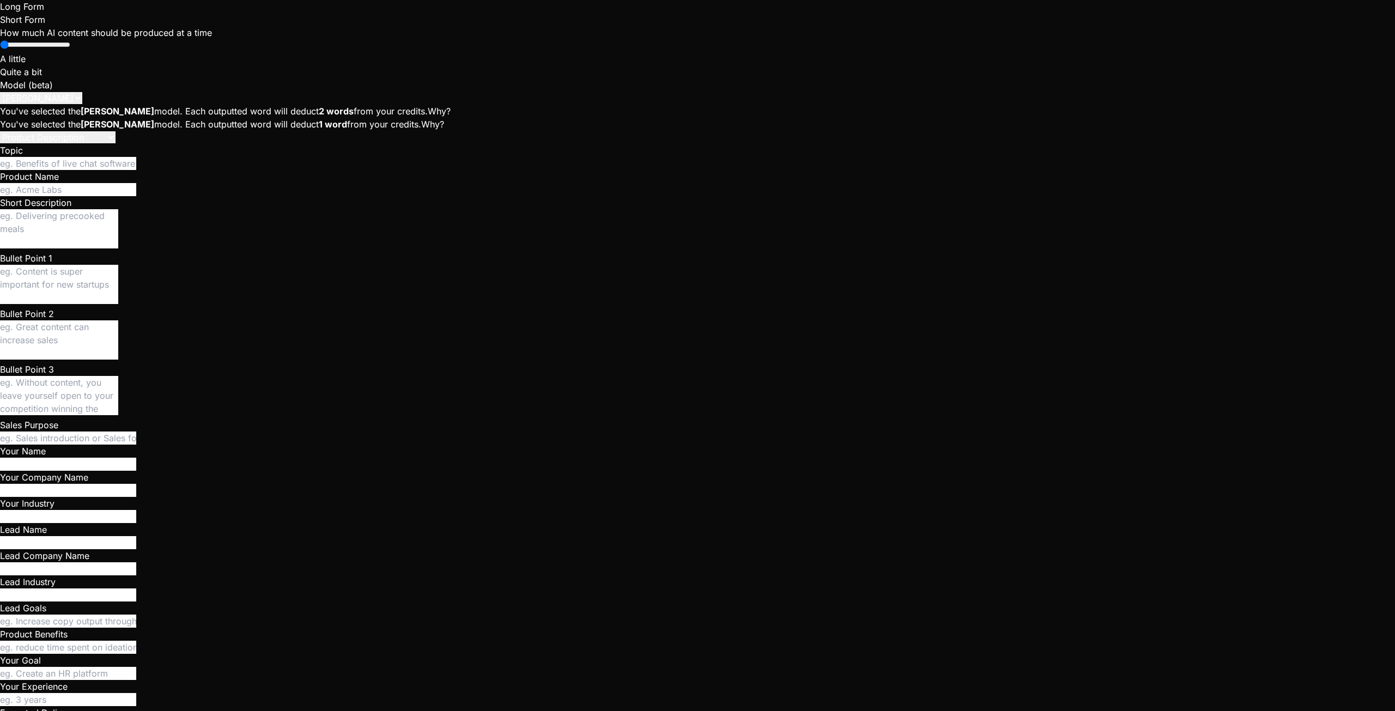
type textarea "To setup the instant chat with supabase, I can request a"
type textarea "x"
type textarea "To setup the instant chat with supabase, I can request ac"
type textarea "x"
type textarea "To setup the instant chat with supabase, I can request acc"
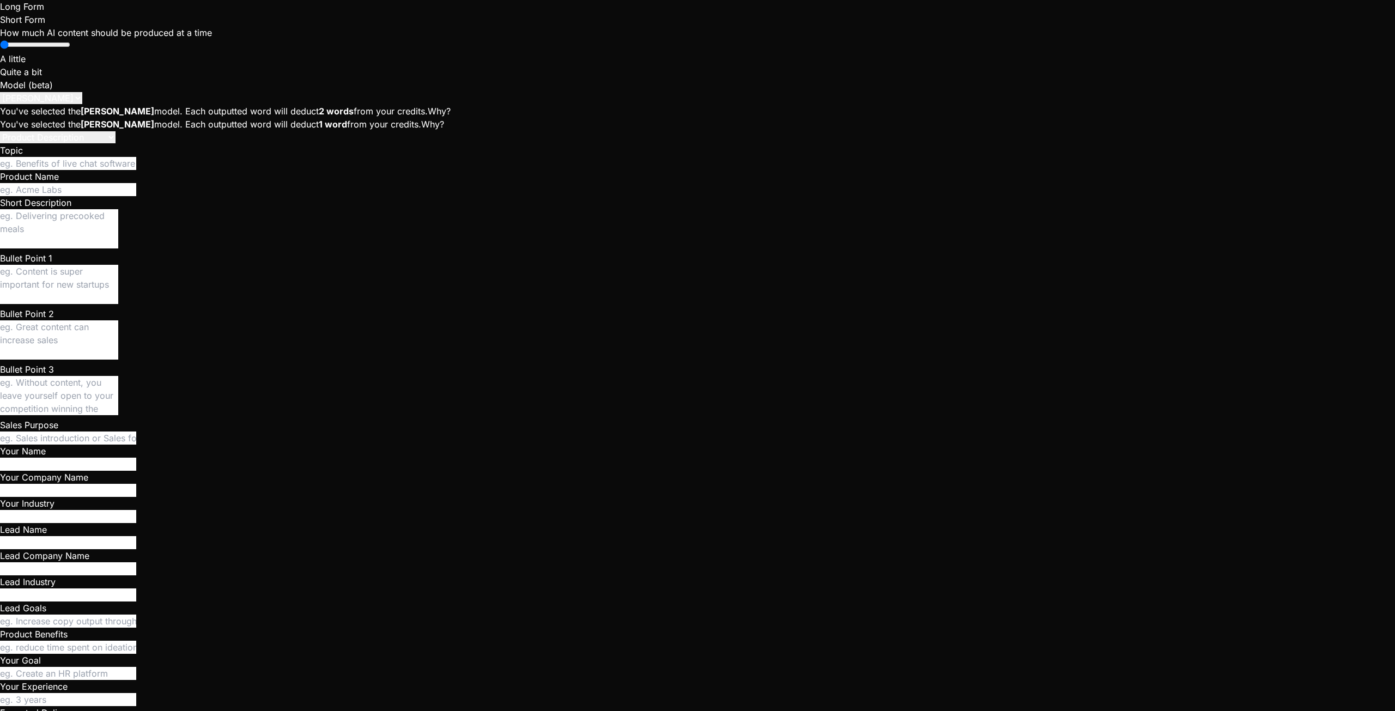
type textarea "x"
type textarea "To setup the instant chat with supabase, I can request acce"
type textarea "x"
type textarea "To setup the instant chat with supabase, I can request acces"
type textarea "x"
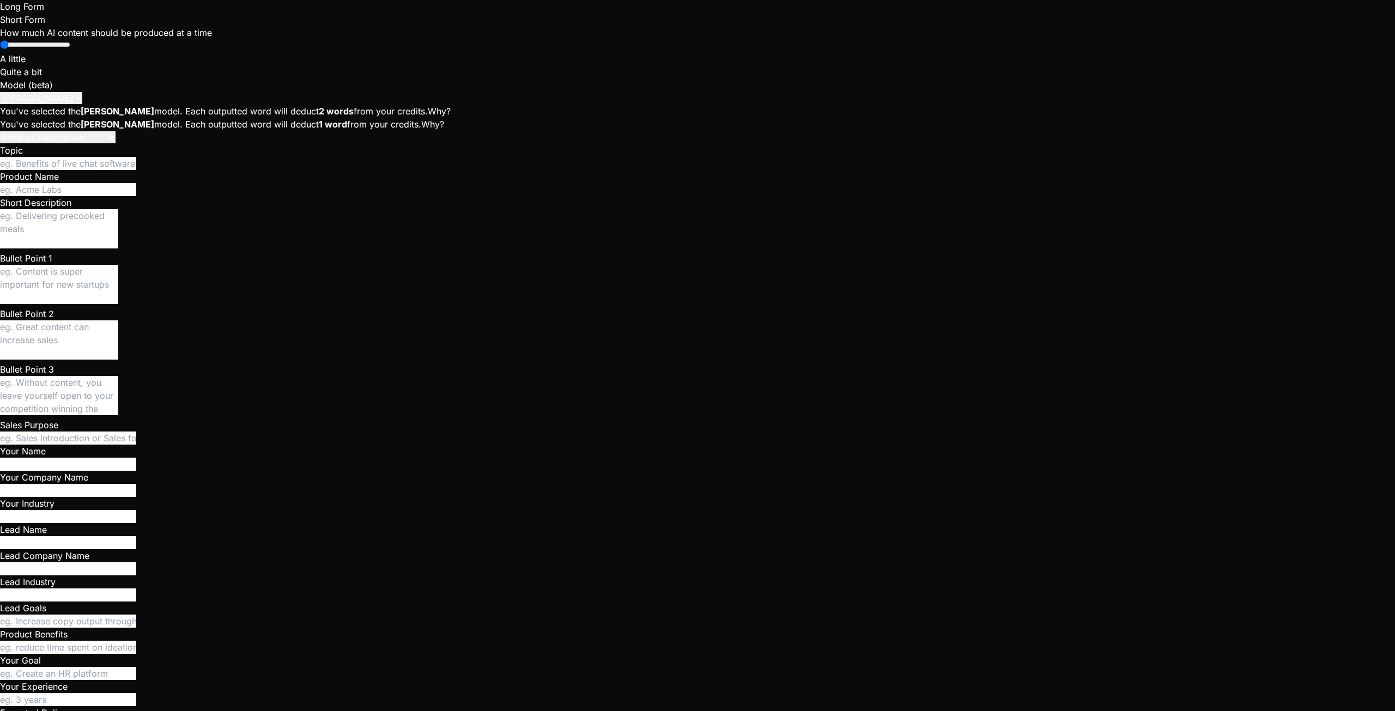
type textarea "To setup the instant chat with supabase, I can request access"
type textarea "x"
type textarea "To setup the instant chat with supabase, I can request access"
type textarea "x"
type textarea "To setup the instant chat with supabase, I can request access t"
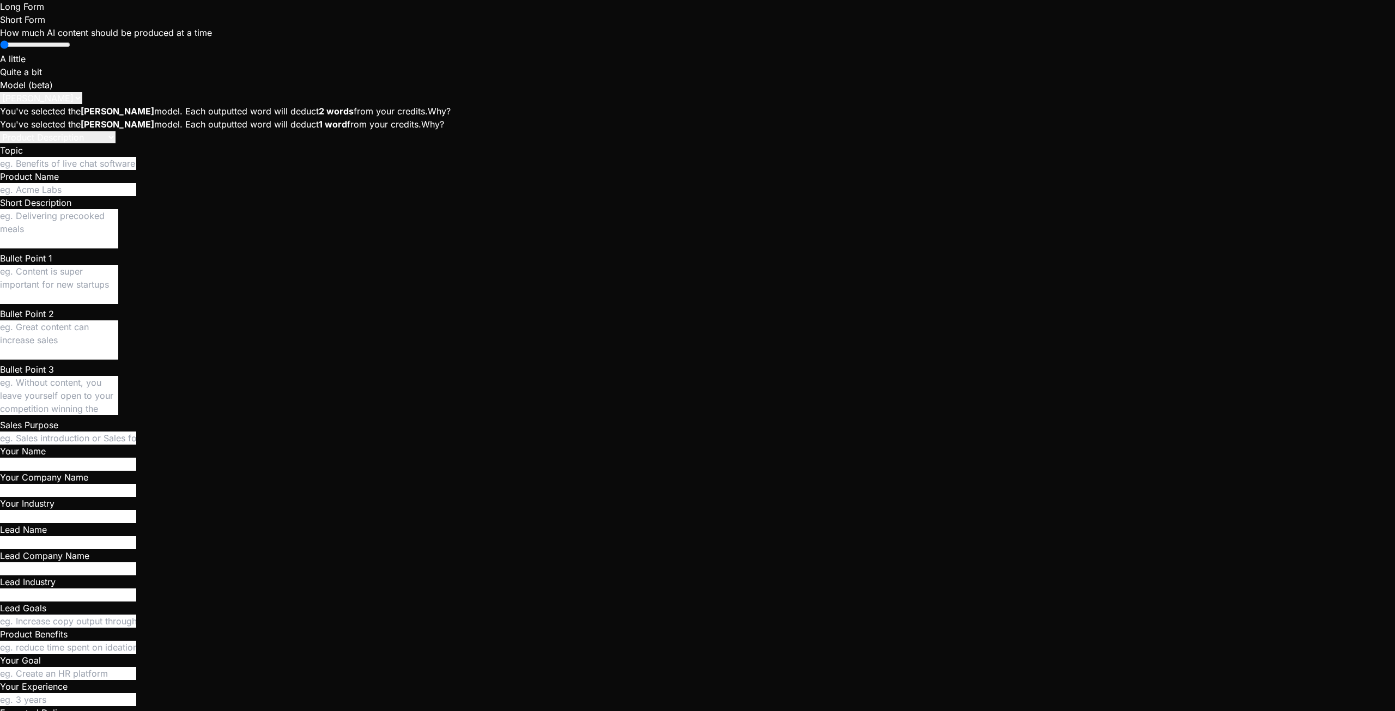
type textarea "x"
type textarea "To setup the instant chat with supabase, I can request access to"
type textarea "x"
type textarea "To setup the instant chat with supabase, I can request access to"
type textarea "x"
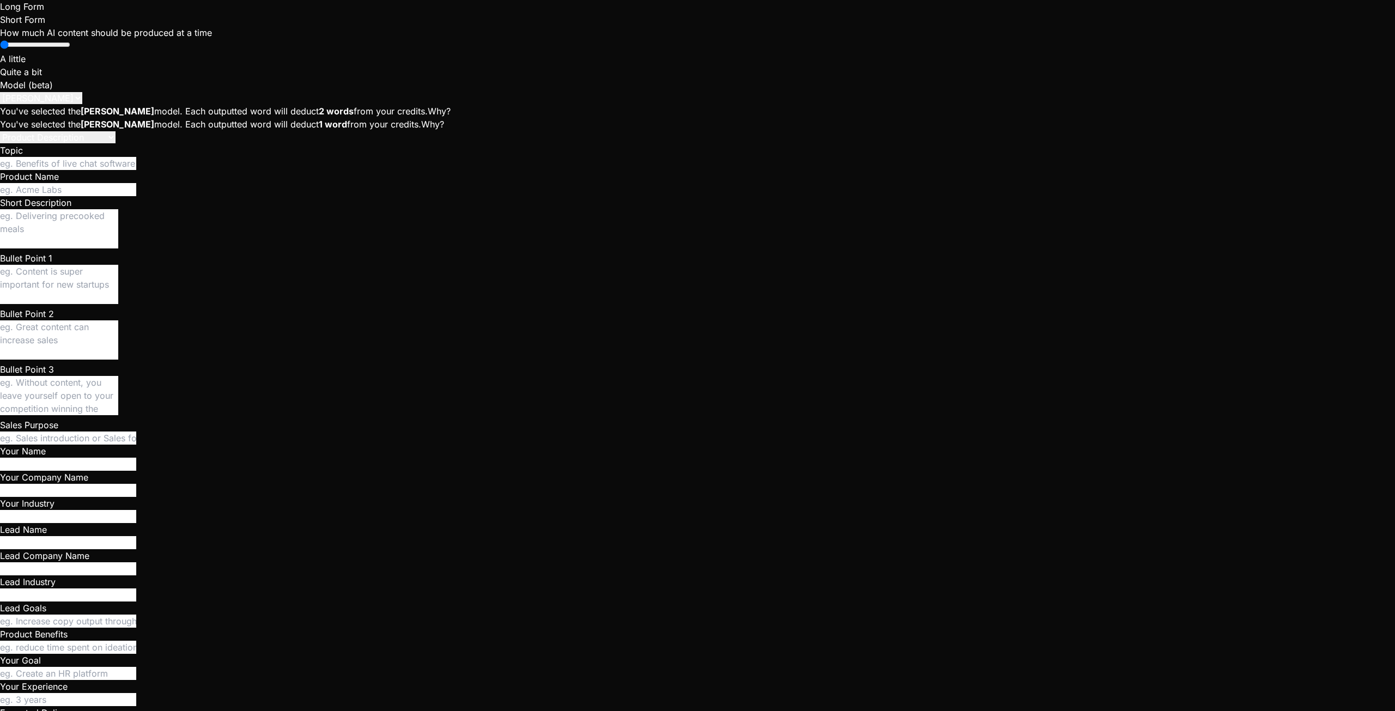
type textarea "To setup the instant chat with supabase, I can request access to r"
type textarea "x"
type textarea "To setup the instant chat with supabase, I can request access to re"
type textarea "x"
type textarea "To setup the instant chat with supabase, I can request access to rep"
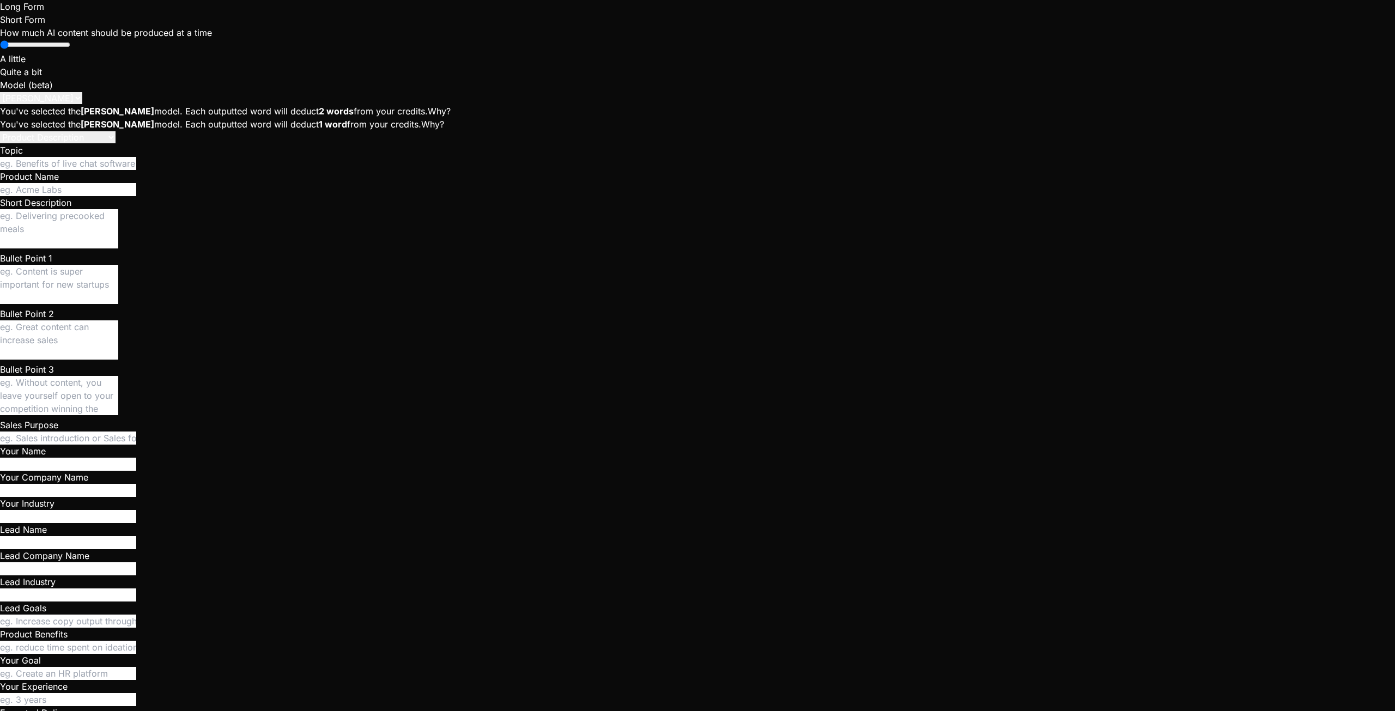
type textarea "x"
type textarea "To setup the instant chat with supabase, I can request access to repl"
type textarea "x"
type textarea "To setup the instant chat with supabase, I can request access to repli"
type textarea "x"
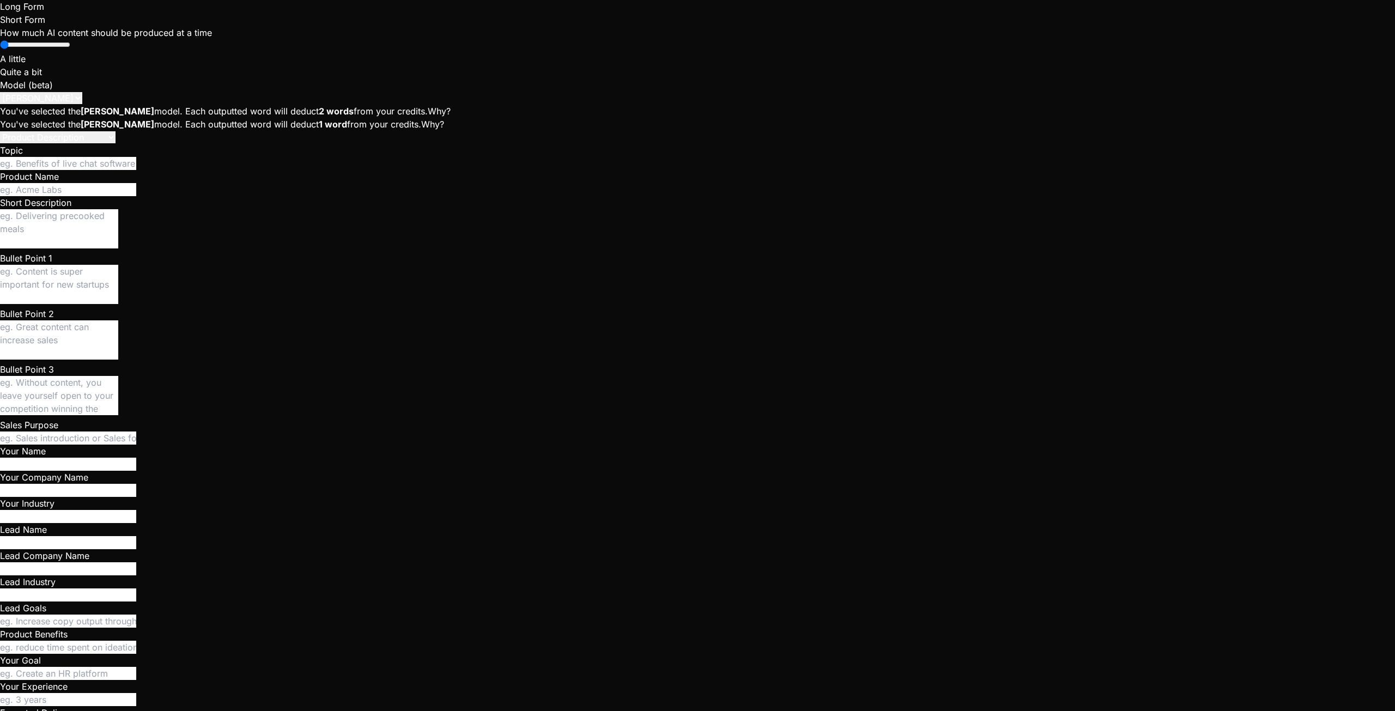
type textarea "To setup the instant chat with supabase, I can request access to replic"
type textarea "x"
type textarea "To setup the instant chat with supabase, I can request access to replica"
type textarea "x"
type textarea "To setup the instant chat with supabase, I can request access to replicat"
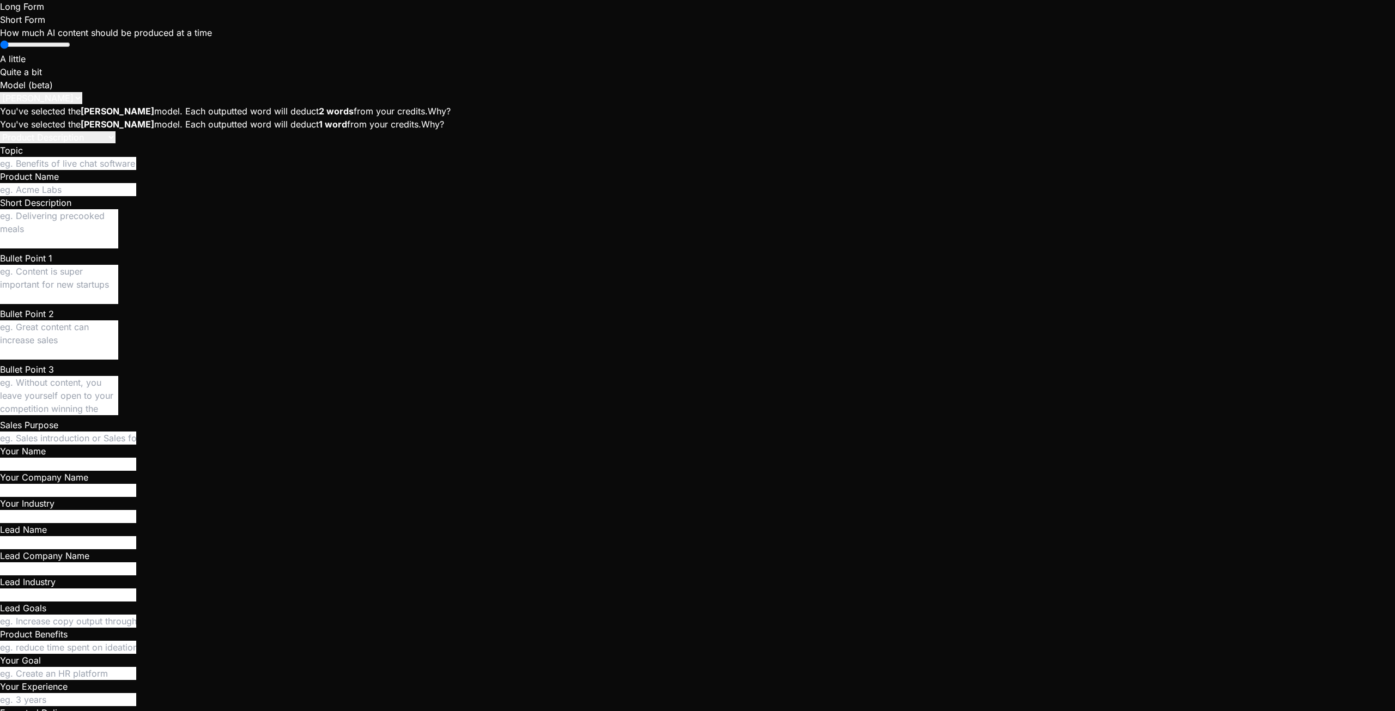
type textarea "x"
type textarea "To setup the instant chat with supabase, I can request access to replicati"
type textarea "x"
type textarea "To setup the instant chat with supabase, I can request access to replicatio"
type textarea "x"
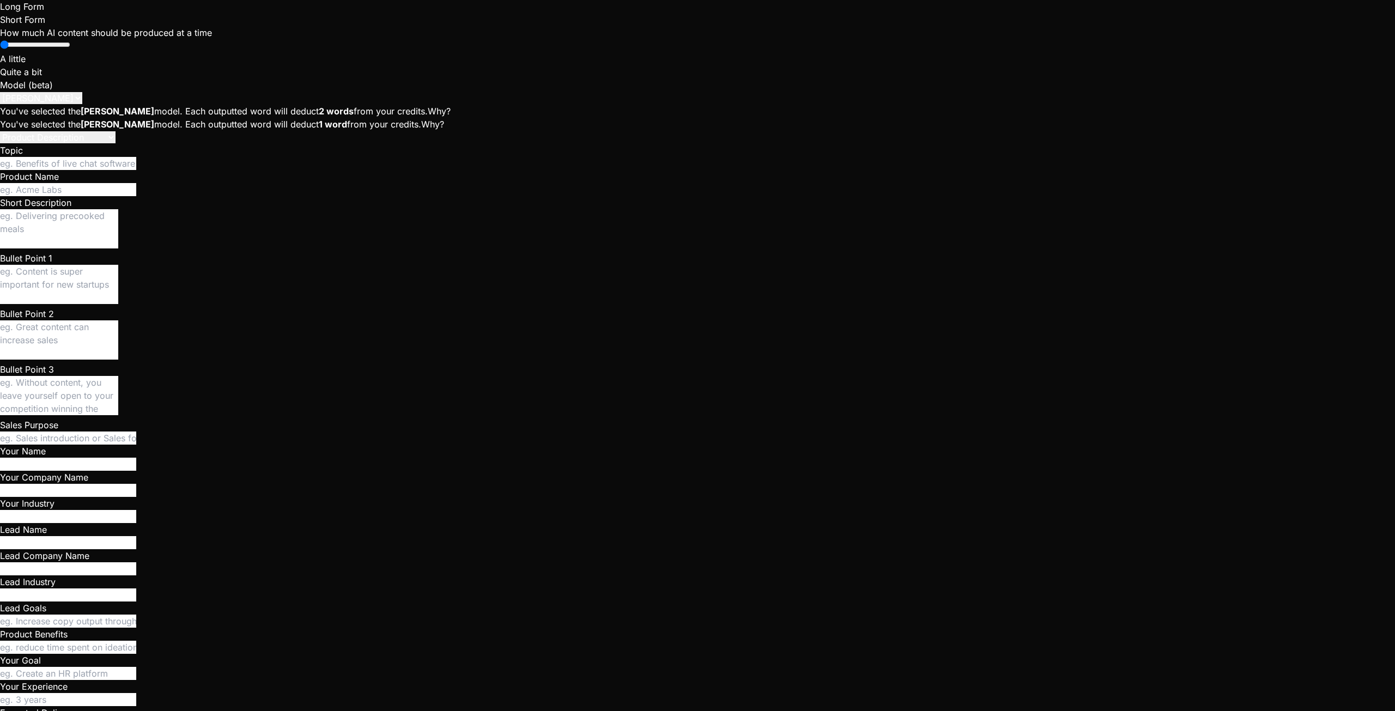
type textarea "To setup the instant chat with supabase, I can request access to replication"
type textarea "x"
type textarea "To setup the instant chat with supabase, I can request access to replication."
type textarea "x"
type textarea "To setup the instant chat with supabase, I can request access to replication."
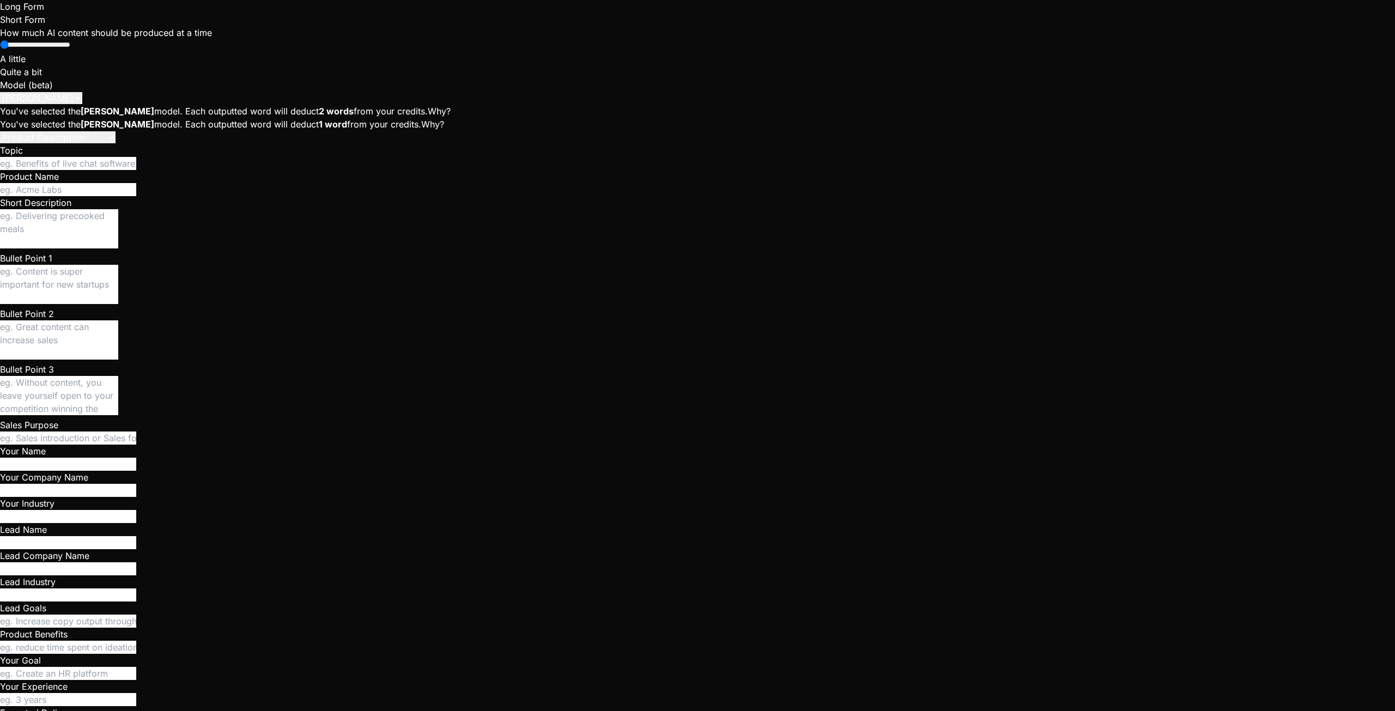
type textarea "x"
type textarea "To setup the instant chat with supabase, I can request access to replication. W"
type textarea "x"
type textarea "To setup the instant chat with supabase, I can request access to replication. Wi"
type textarea "x"
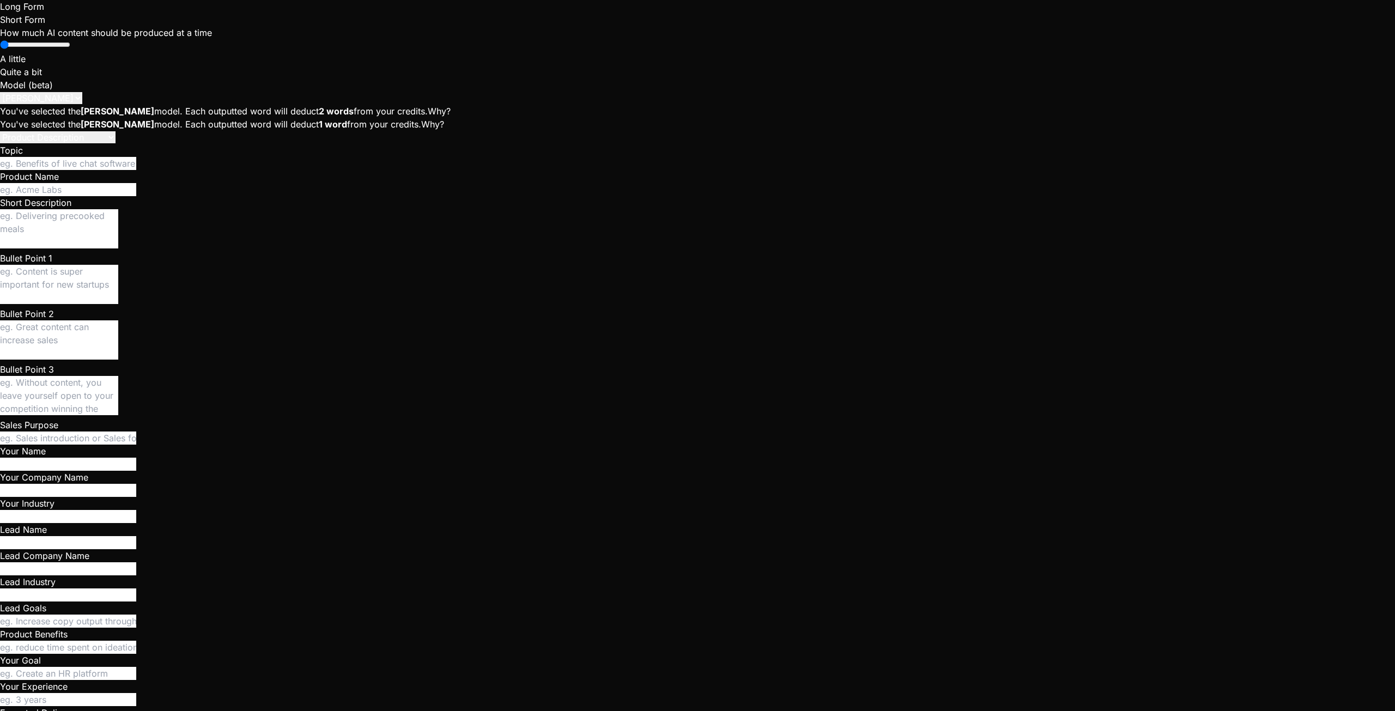
type textarea "To setup the instant chat with supabase, I can request access to replication. W…"
type textarea "x"
type textarea "To setup the instant chat with supabase, I can request access to replication. W…"
type textarea "x"
type textarea "To setup the instant chat with supabase, I can request access to replication. W…"
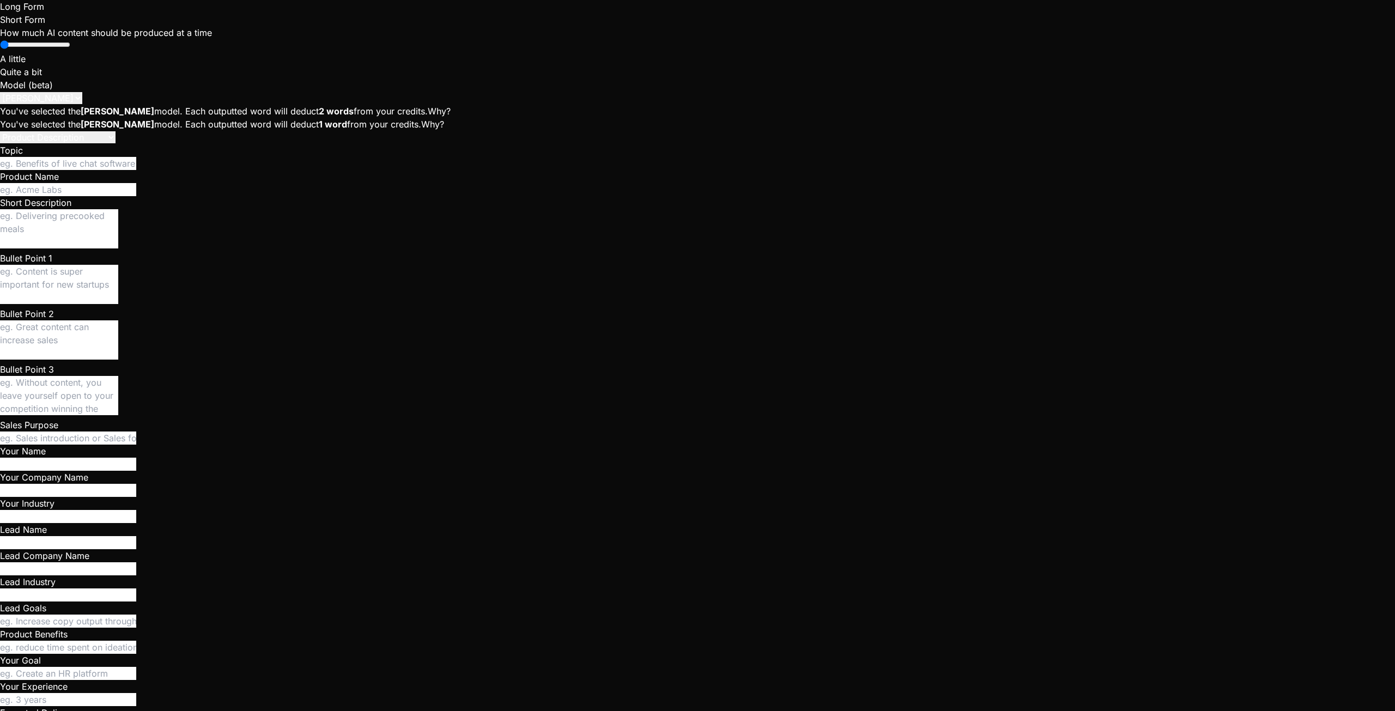
type textarea "x"
type textarea "To setup the instant chat with supabase, I can request access to replication. W…"
type textarea "x"
type textarea "To setup the instant chat with supabase, I can request access to replication. W…"
type textarea "x"
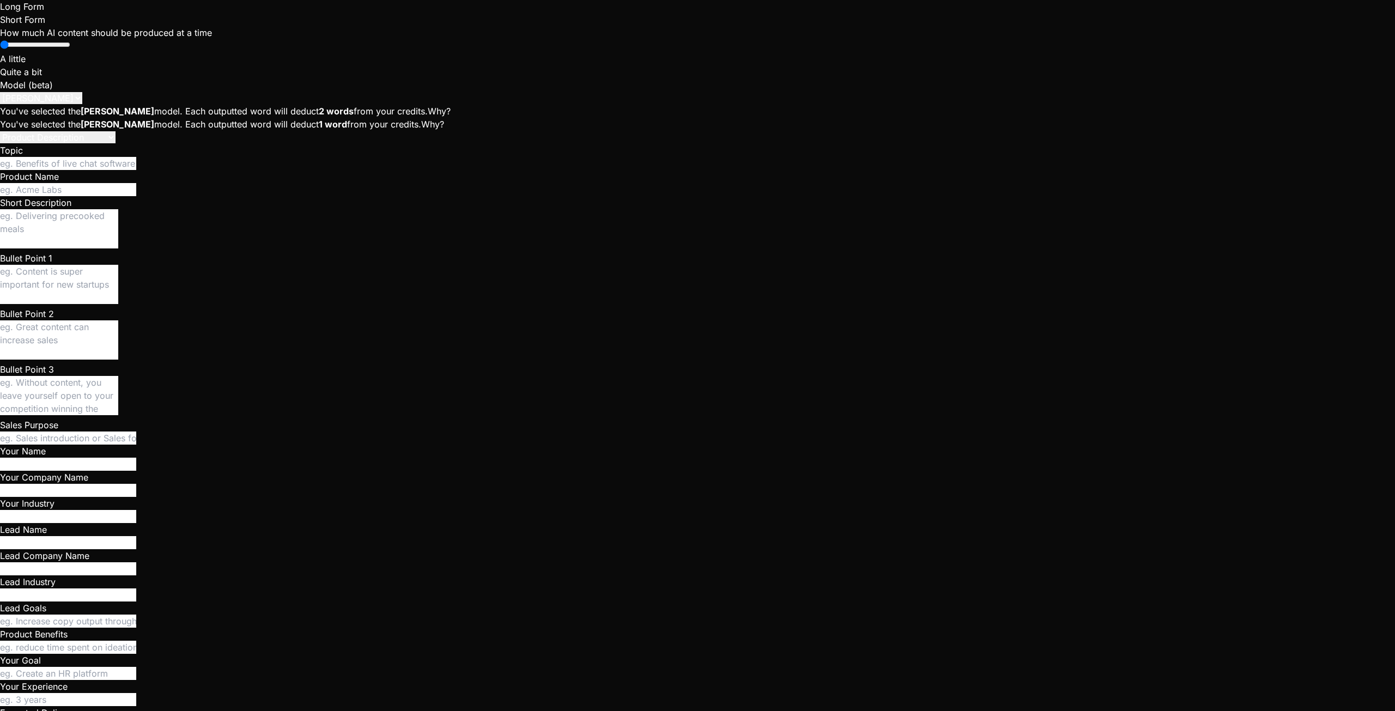
type textarea "To setup the instant chat with supabase, I can request access to replication. W…"
type textarea "x"
type textarea "To setup the instant chat with supabase, I can request access to replication. W…"
type textarea "x"
type textarea "To setup the instant chat with supabase, I can request access to replication. W…"
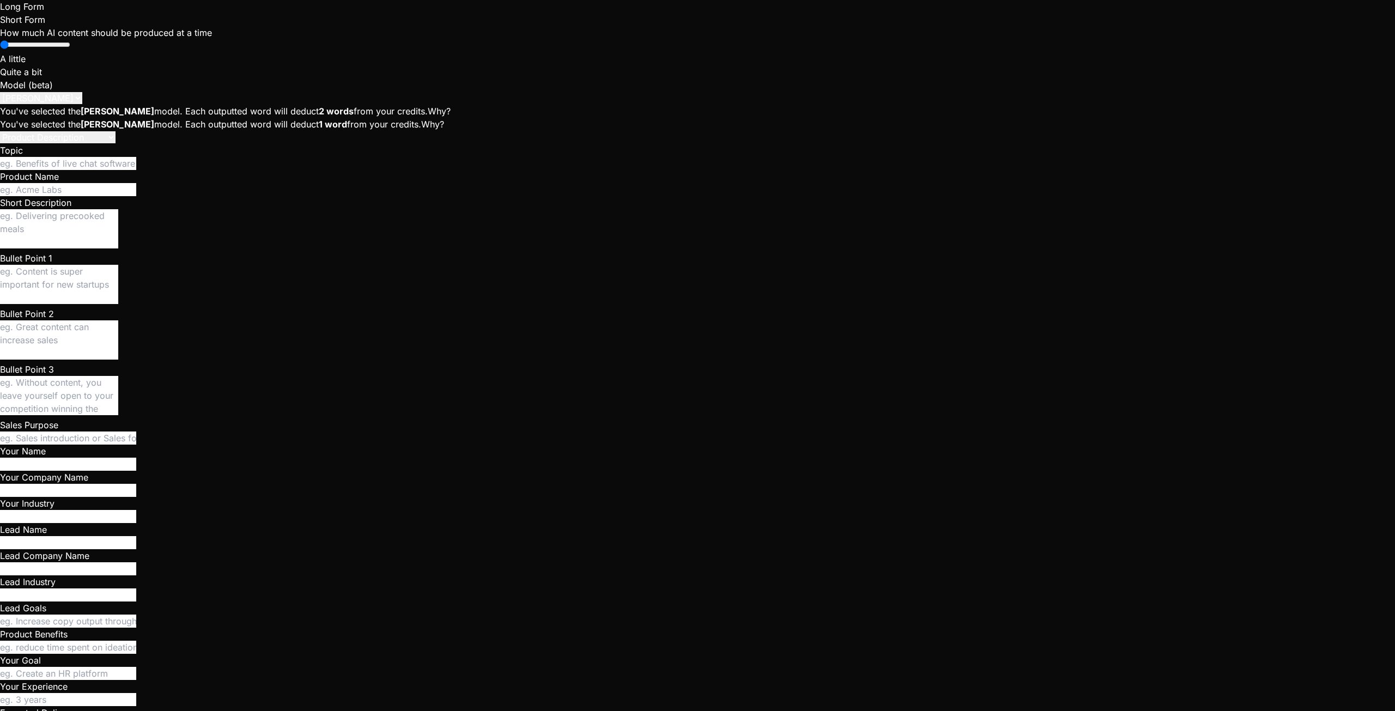
type textarea "x"
type textarea "To setup the instant chat with supabase, I can request access to replication. W…"
type textarea "x"
type textarea "To setup the instant chat with supabase, I can request access to replication. W…"
type textarea "x"
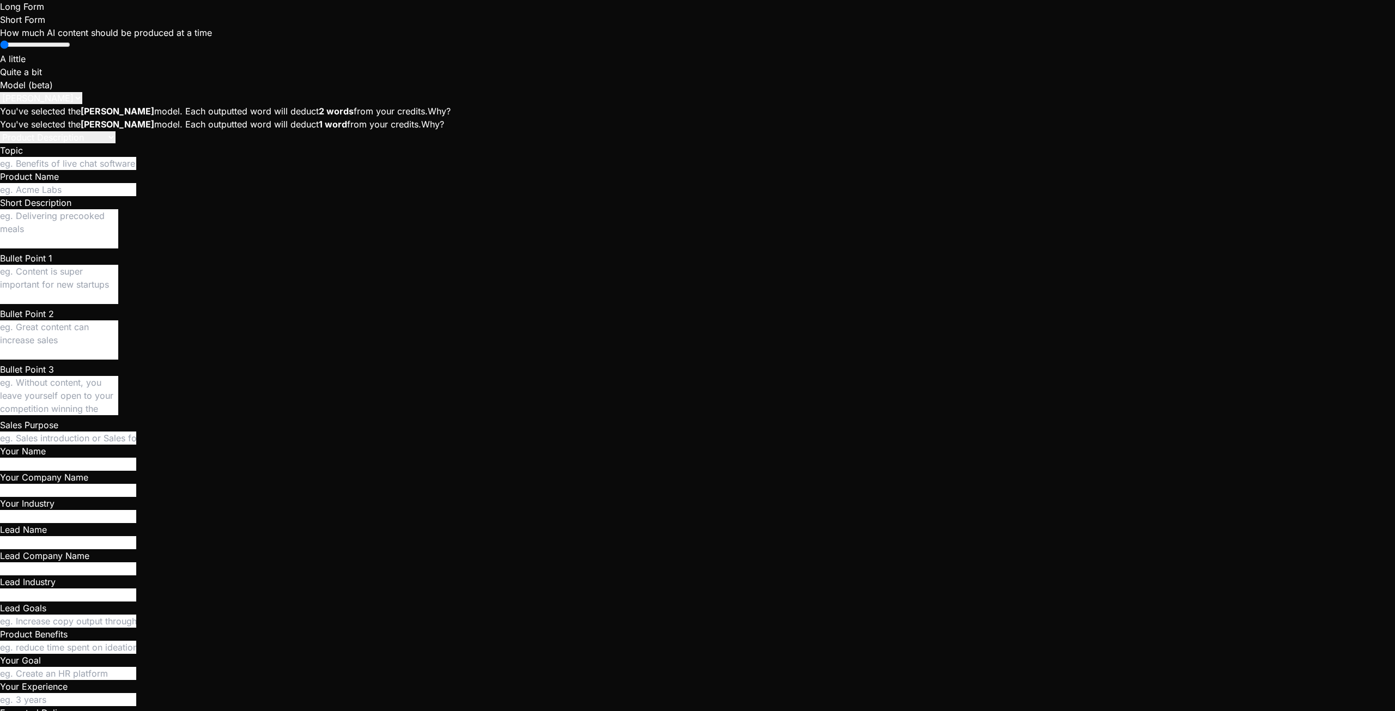
type textarea "To setup the instant chat with supabase, I can request access to replication. W…"
type textarea "x"
type textarea "To setup the instant chat with supabase, I can request access to replication. W…"
paste textarea "Desired destination (s) BigQuery ClickHouse DuckDb Apache Iceberg Snowflake"
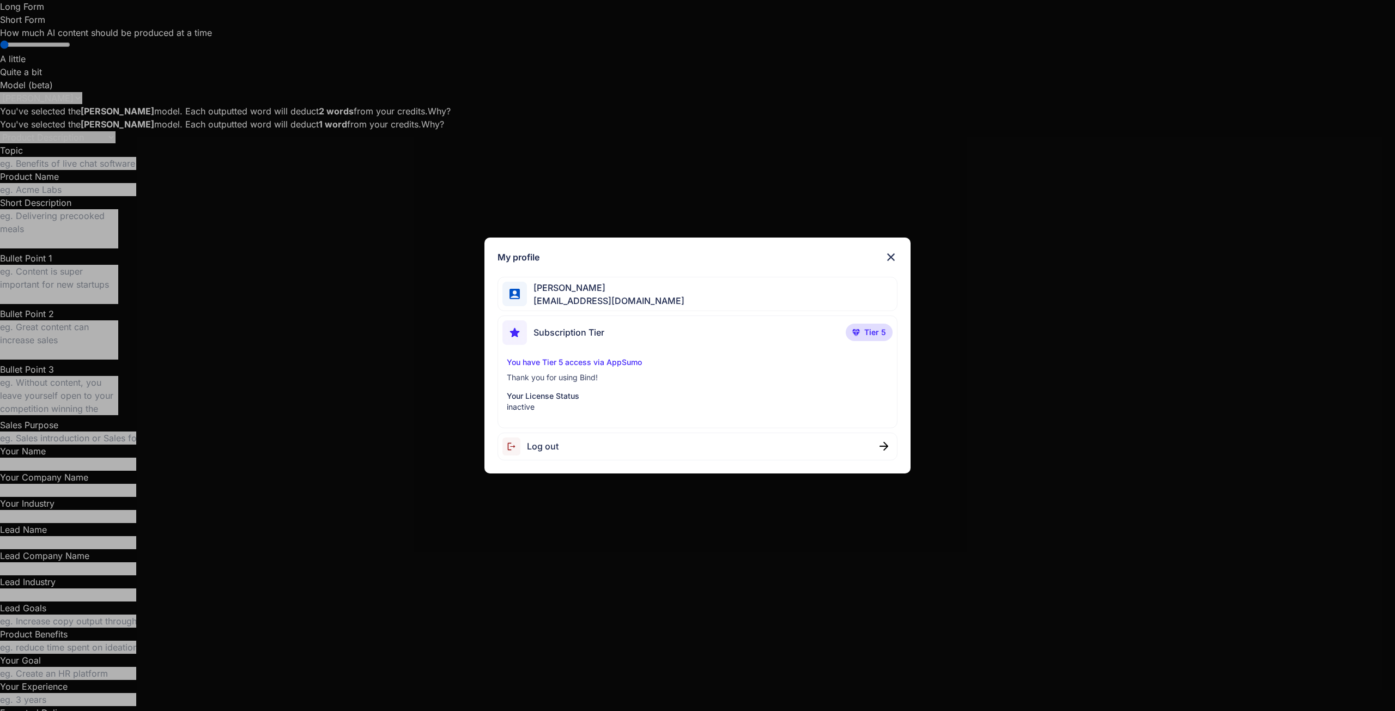
click at [568, 452] on div "Log out" at bounding box center [698, 447] width 400 height 28
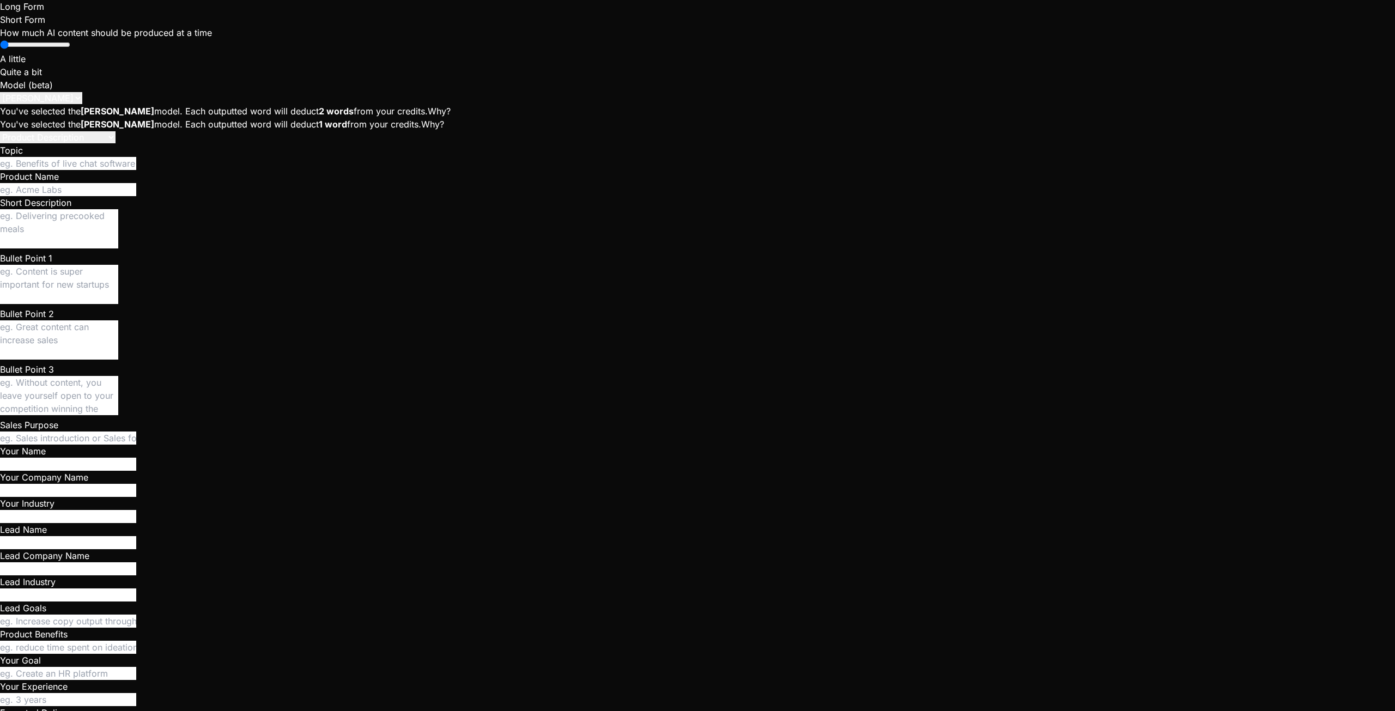
scroll to position [269, 0]
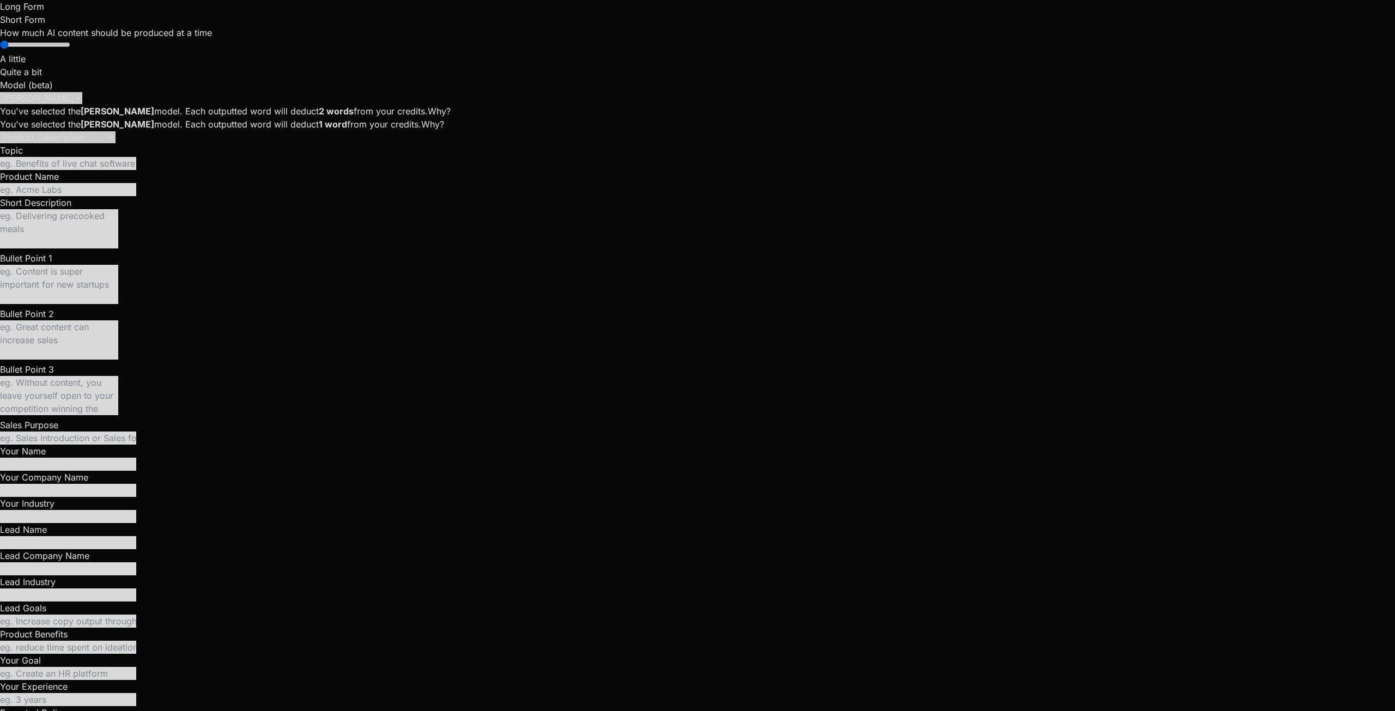
click at [199, 598] on div at bounding box center [697, 355] width 1395 height 711
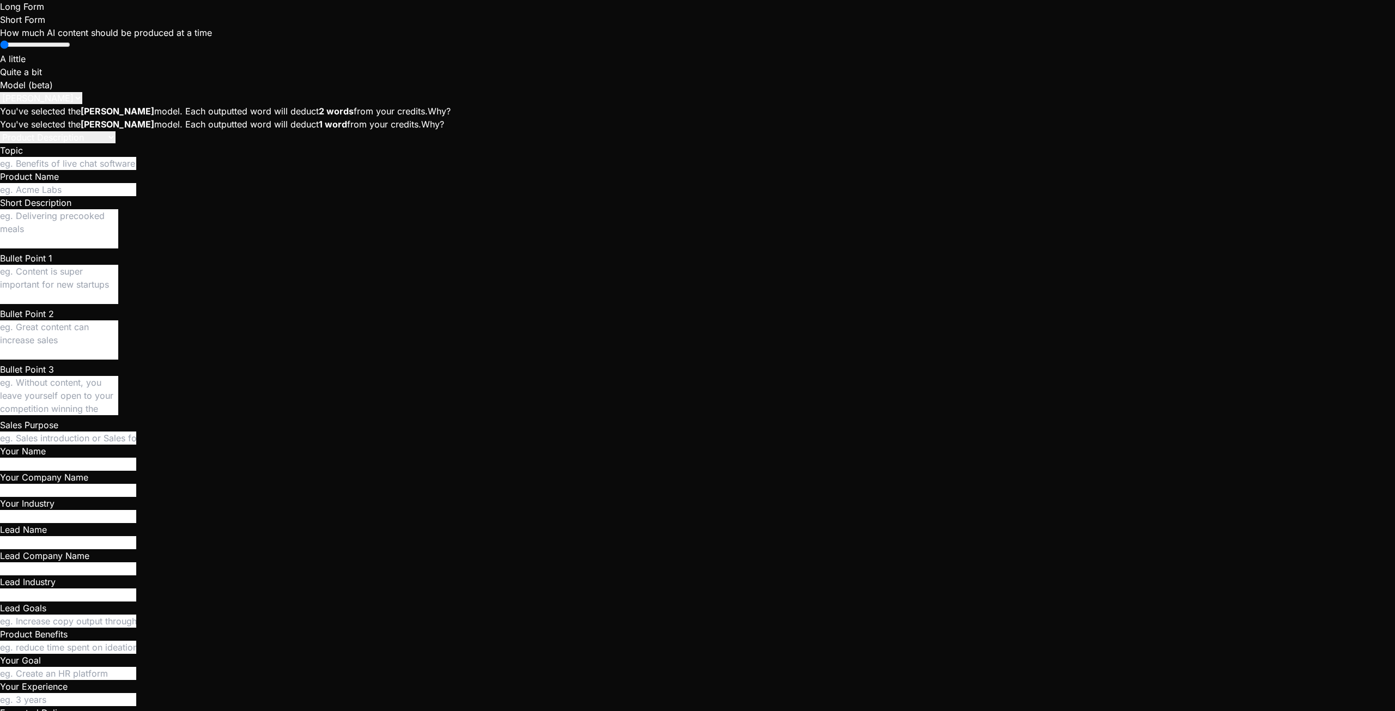
scroll to position [290, 0]
drag, startPoint x: 60, startPoint y: 648, endPoint x: 46, endPoint y: 646, distance: 14.3
paste textarea "To setup the instant chat with supabase, I can request access to replication. W…"
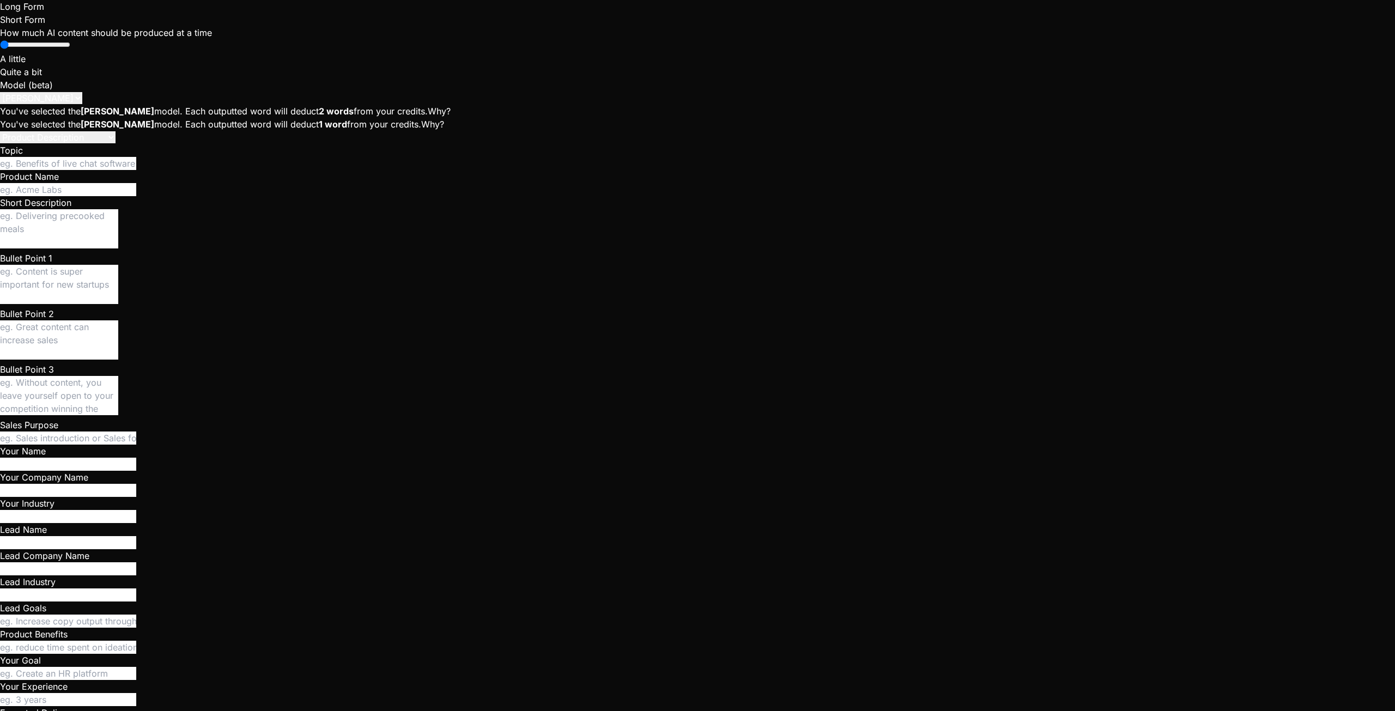
drag, startPoint x: 402, startPoint y: 632, endPoint x: 421, endPoint y: 638, distance: 19.5
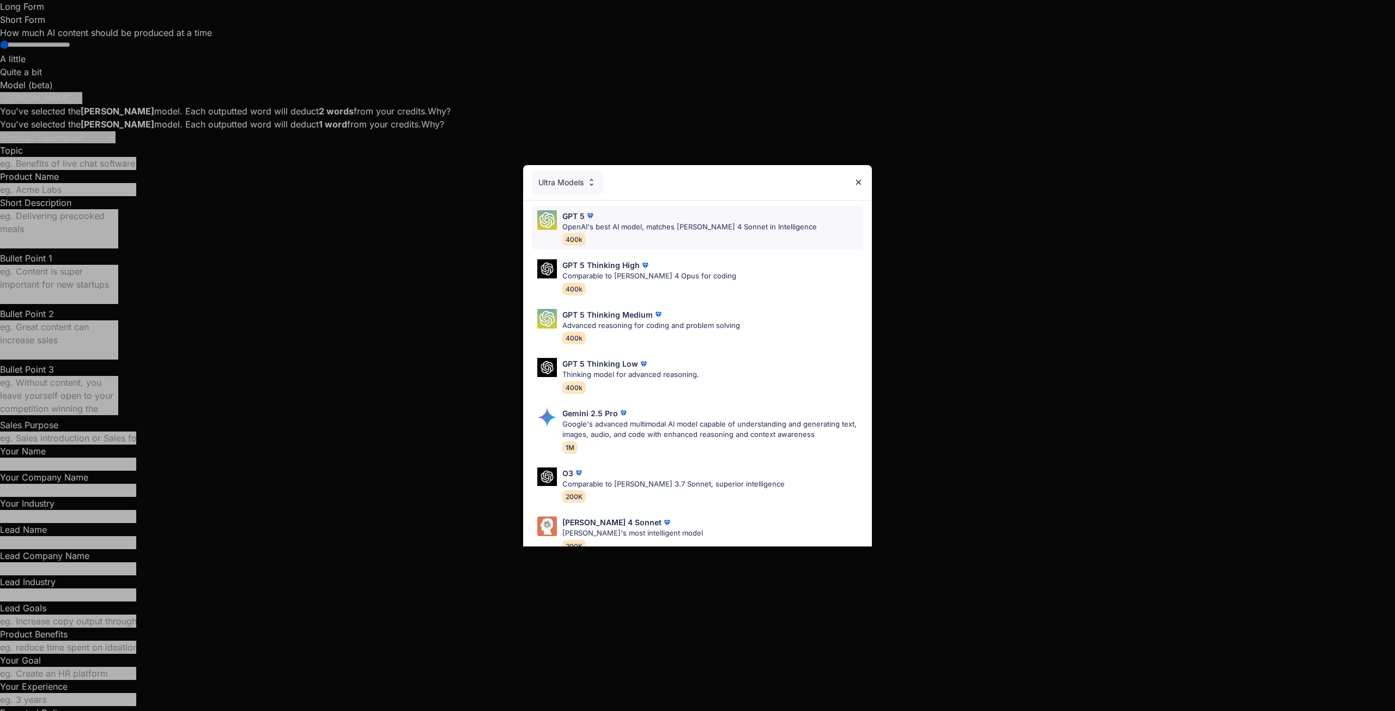
click at [605, 228] on p "OpenAI's best AI model, matches [PERSON_NAME] 4 Sonnet in Intelligence" at bounding box center [689, 227] width 254 height 11
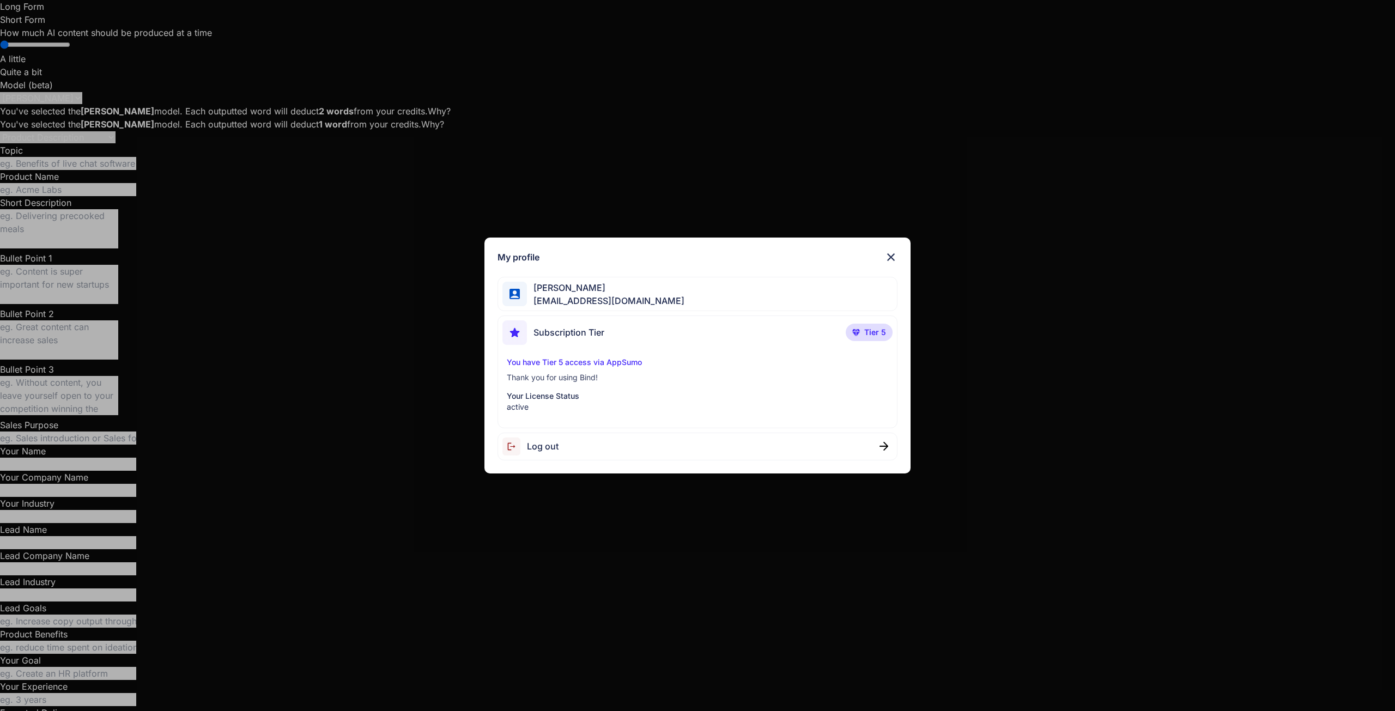
click at [17, 688] on div "My profile [PERSON_NAME] [EMAIL_ADDRESS][DOMAIN_NAME] Subscription Tier Tier 5 …" at bounding box center [697, 355] width 1395 height 711
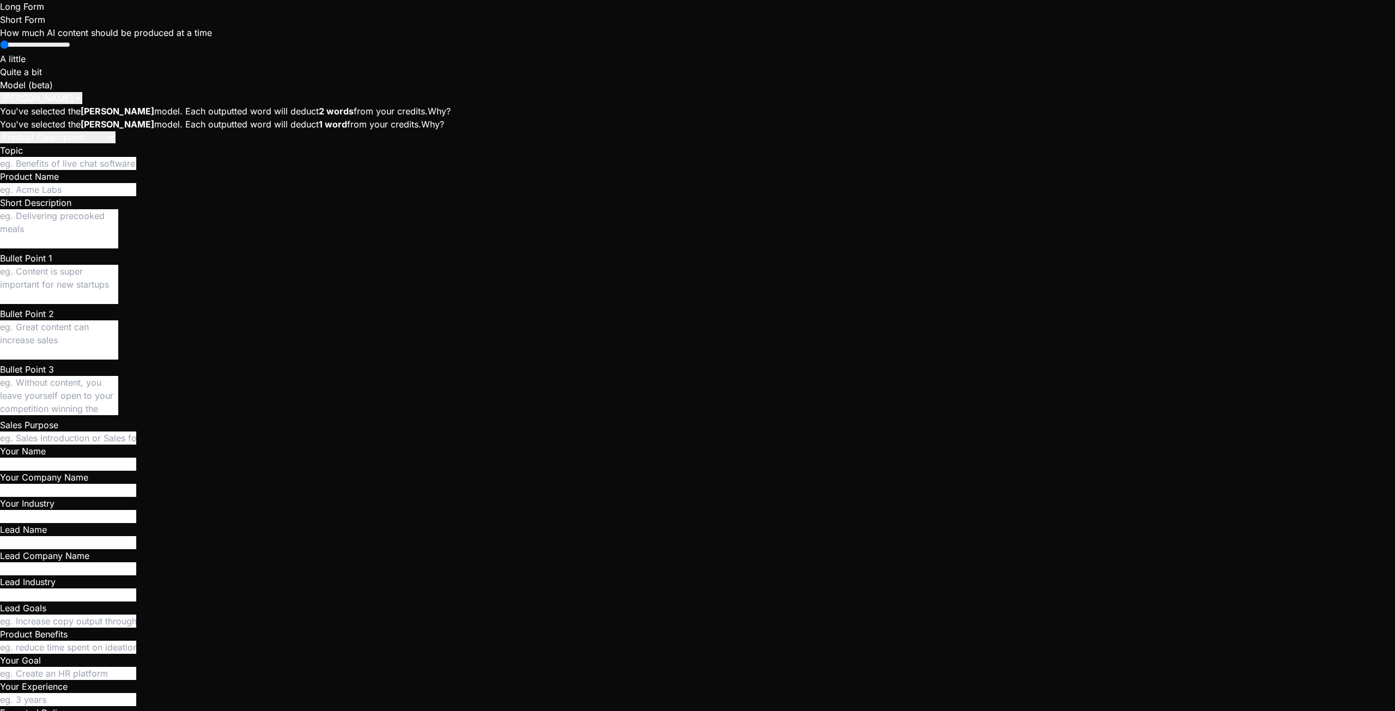
scroll to position [580, 0]
drag, startPoint x: 51, startPoint y: 500, endPoint x: 201, endPoint y: 515, distance: 150.6
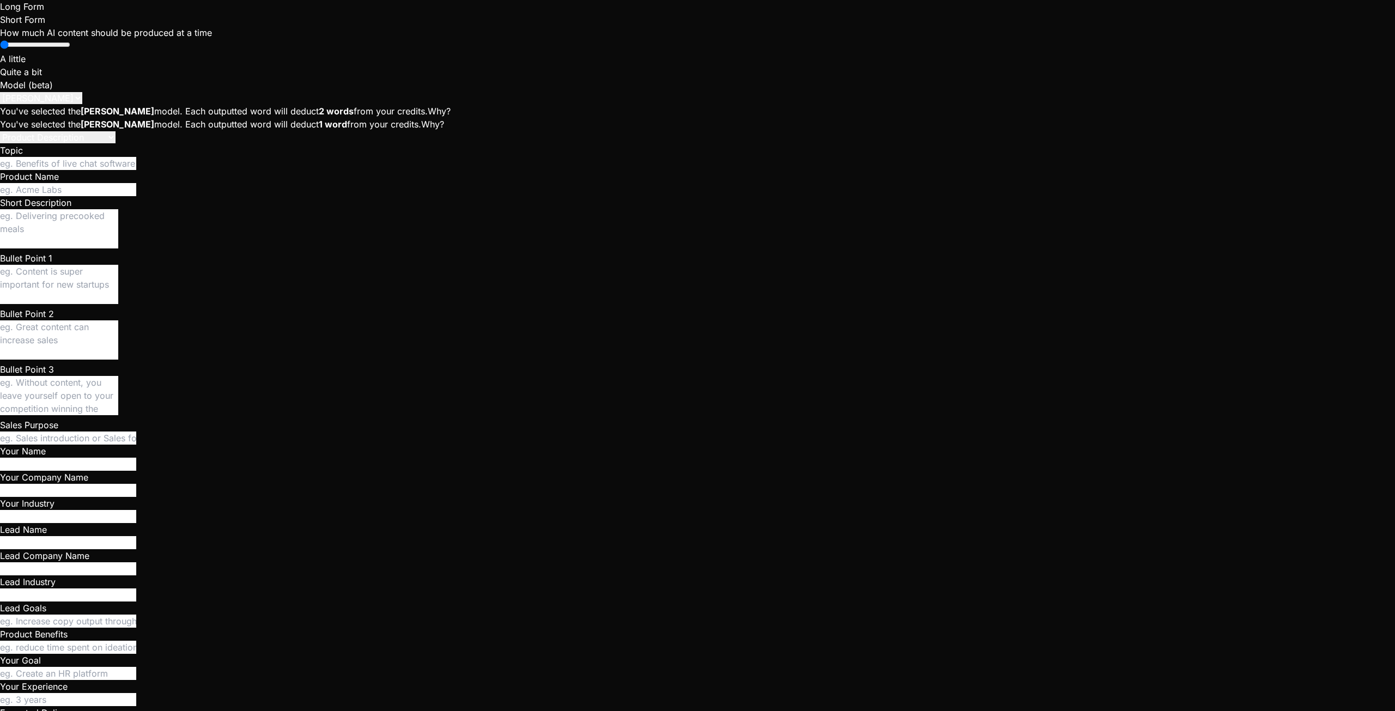
copy strong "Supabase Realtime for client-side subscriptions (WebSockets) to the public sche…"
paste textarea "Account Settings"
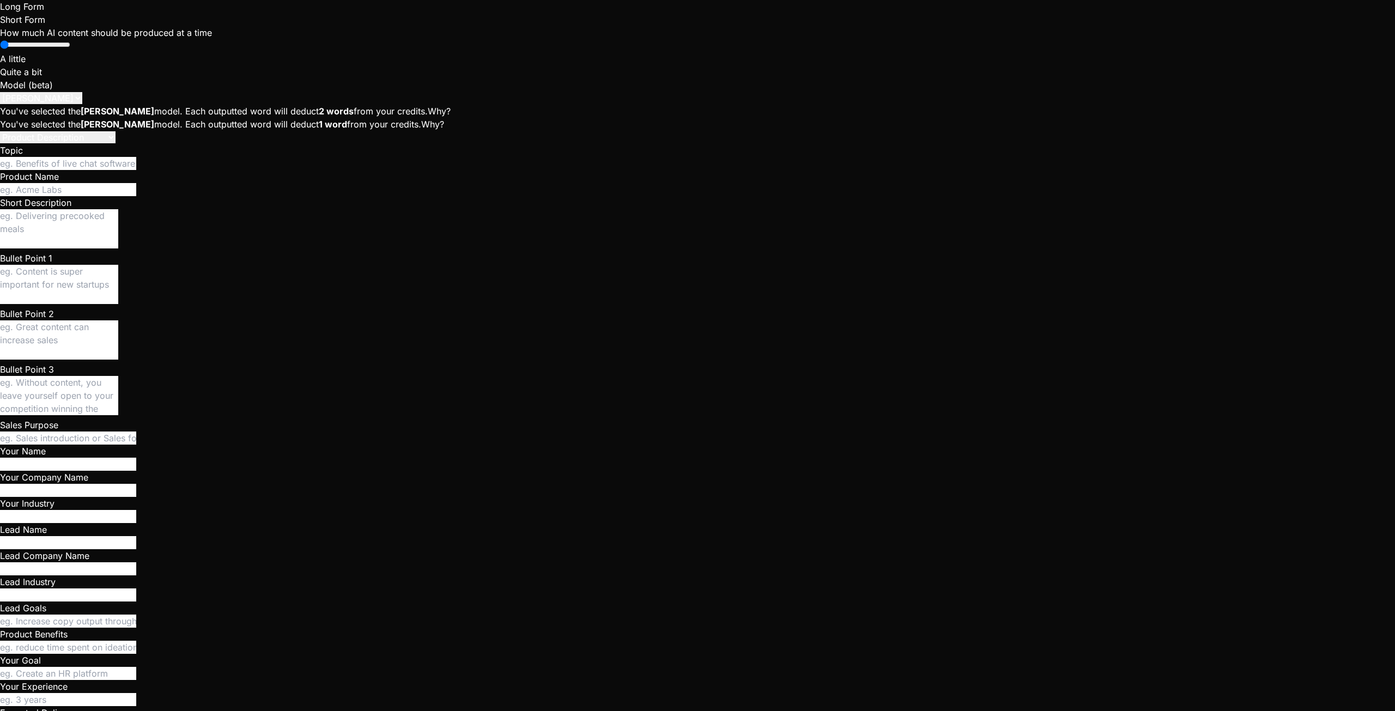
paste textarea "Profile Verification Manager"
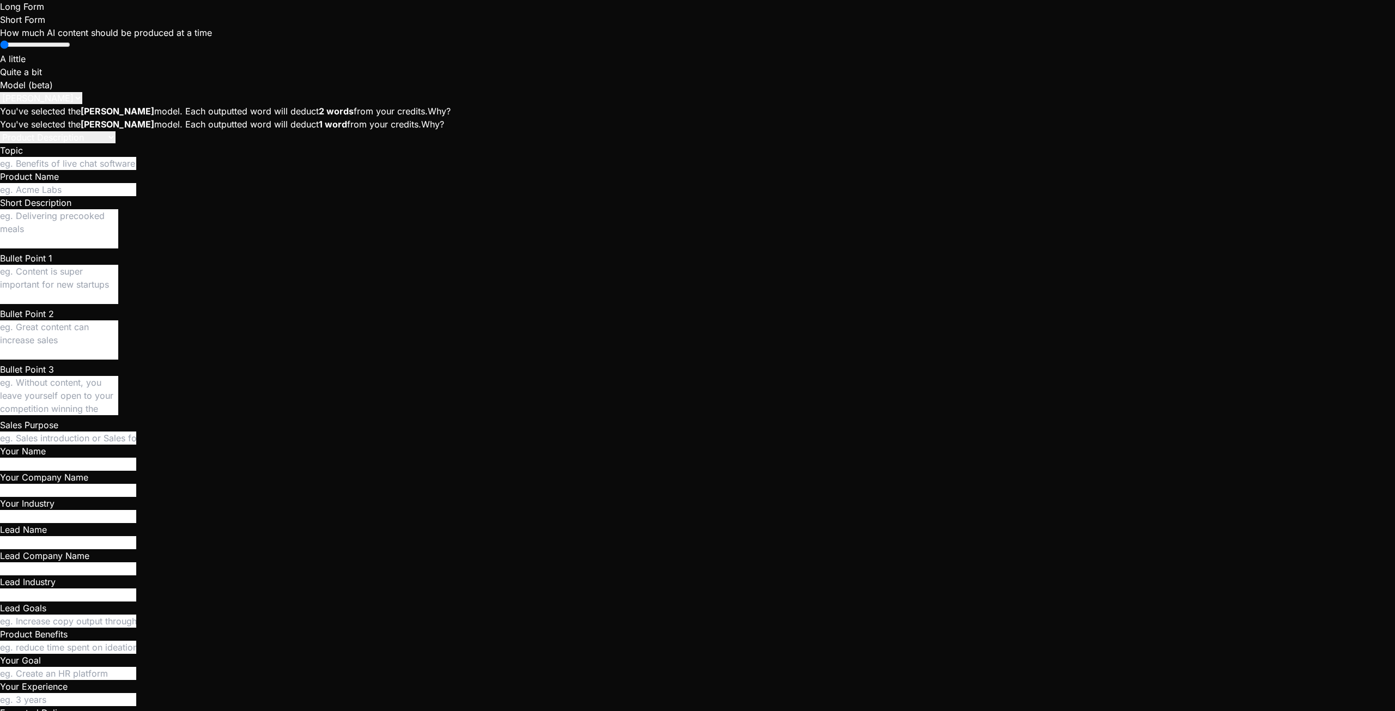
scroll to position [2524, 0]
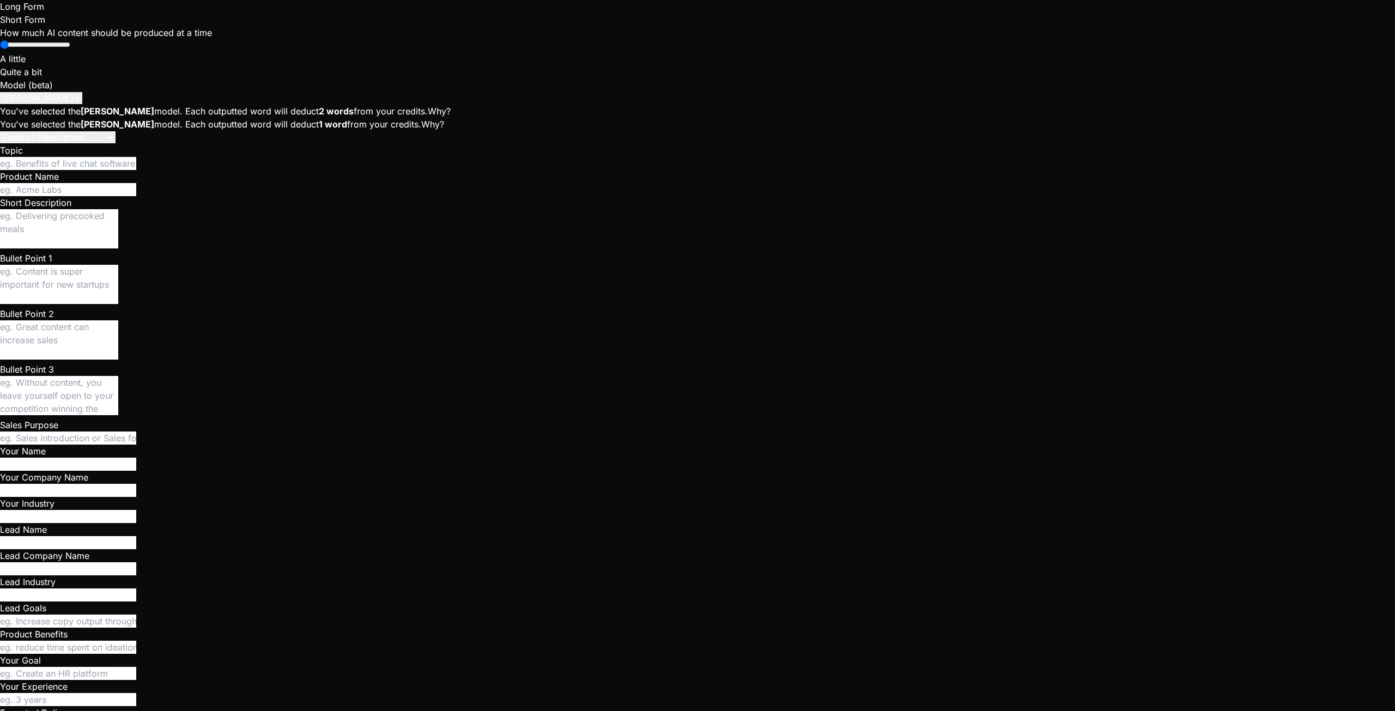
scroll to position [1097, 0]
paste textarea "Bucket not found"
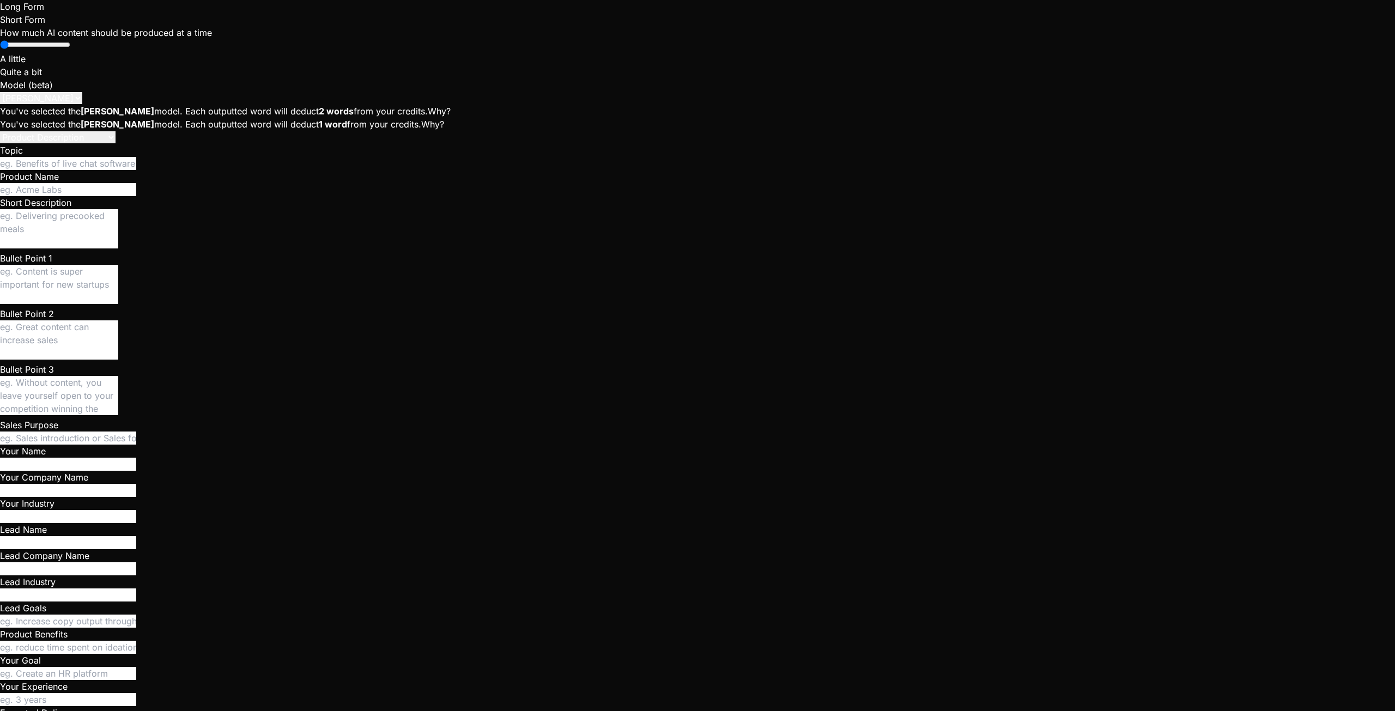
scroll to position [1180, 0]
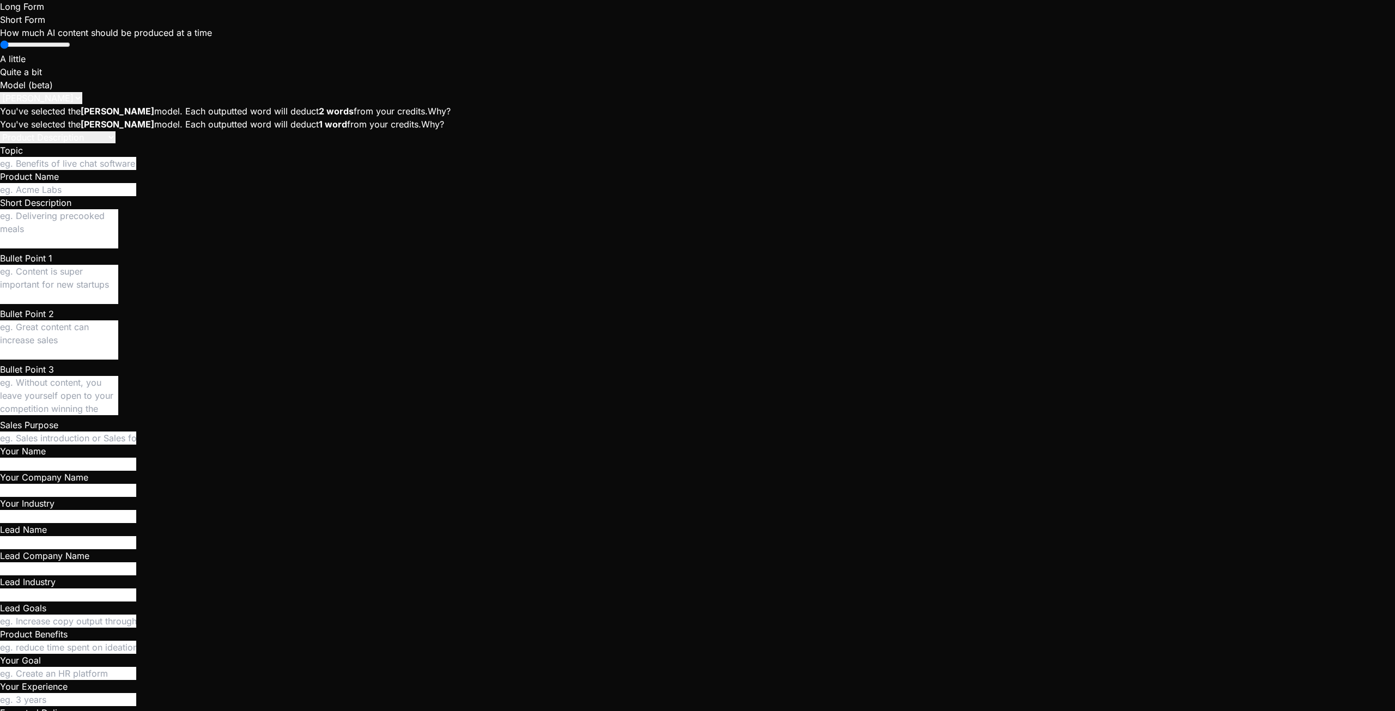
scroll to position [4091, 0]
drag, startPoint x: 45, startPoint y: 364, endPoint x: 260, endPoint y: 390, distance: 216.8
copy p "Uploading a picture as avatar doesn't work. There's a broken image icon and ava…"
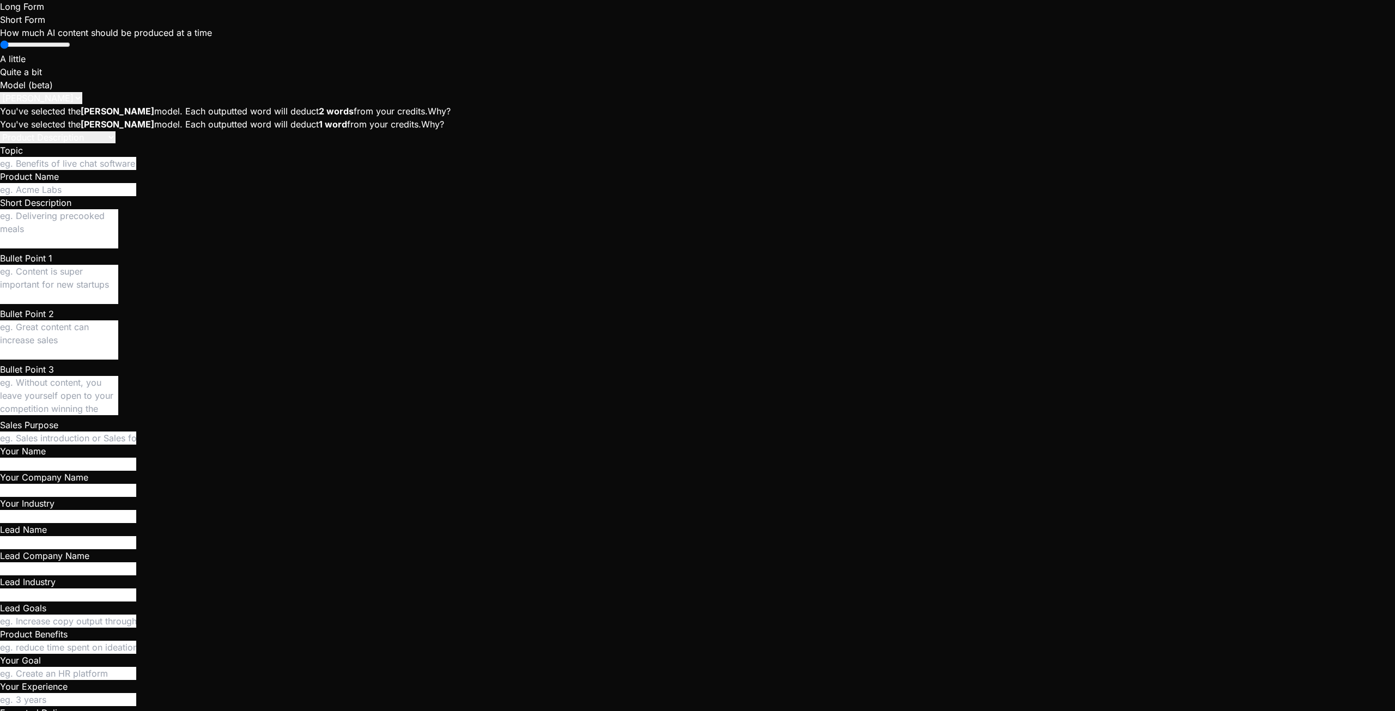
paste textarea "Uploading a picture as avatar doesn't work. There's a broken image icon and ava…"
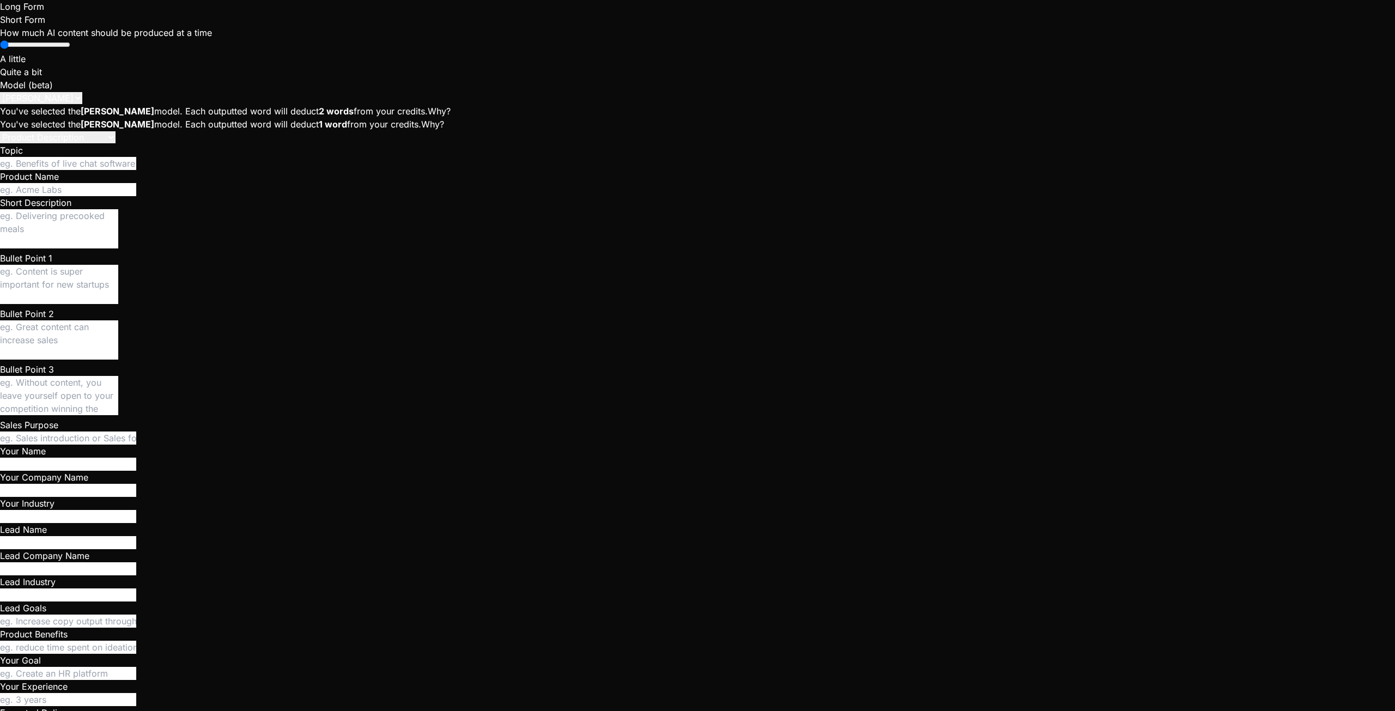
drag, startPoint x: 48, startPoint y: 402, endPoint x: 403, endPoint y: 437, distance: 357.0
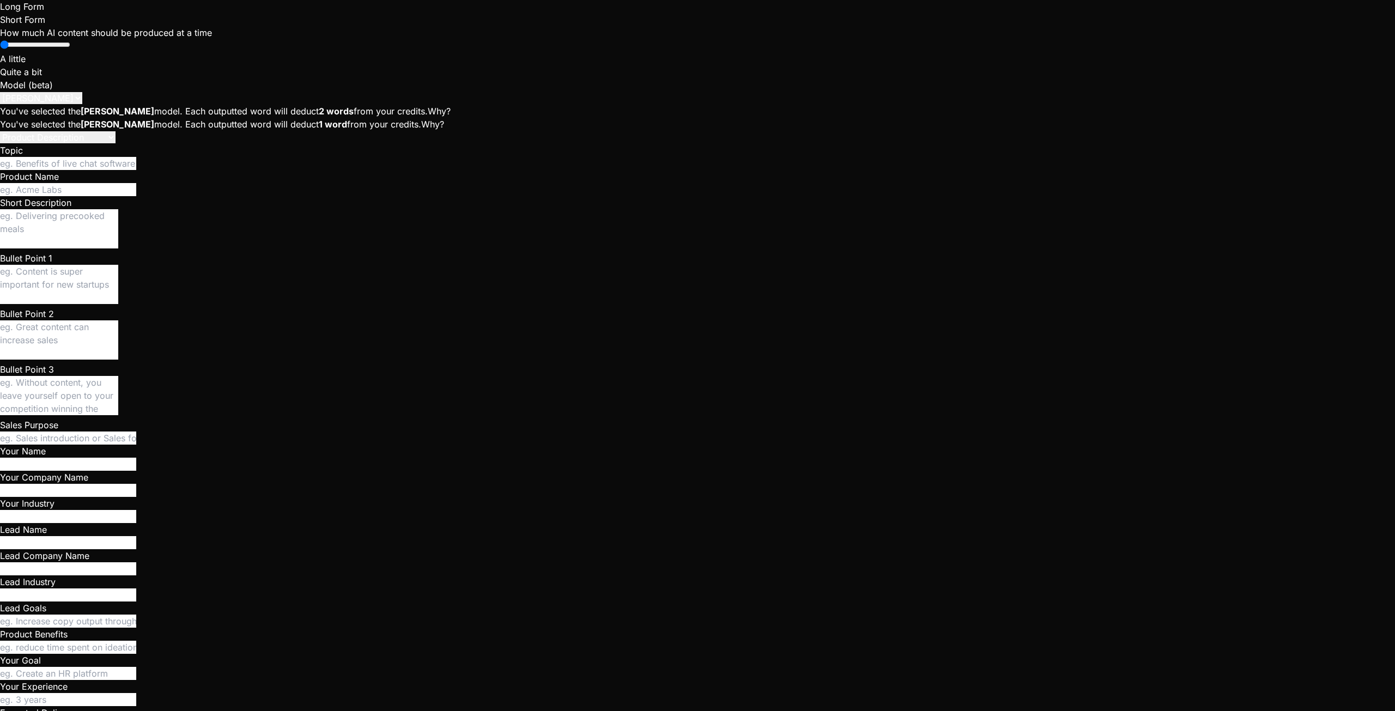
copy div "Uploading a picture as avatar doesn't work but there's not any broken image ico…"
paste textarea "Uploading a picture as avatar doesn't work but there's not any broken image ico…"
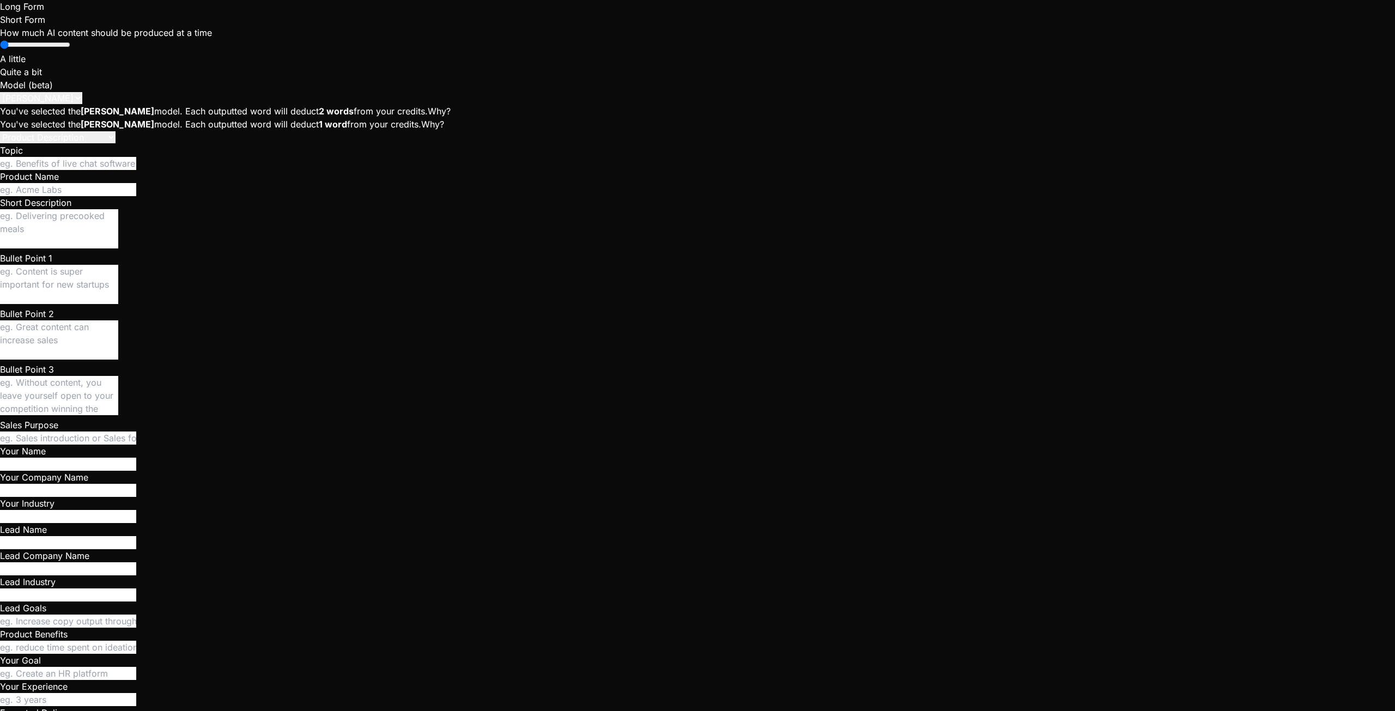
drag, startPoint x: 137, startPoint y: 649, endPoint x: 179, endPoint y: 638, distance: 43.5
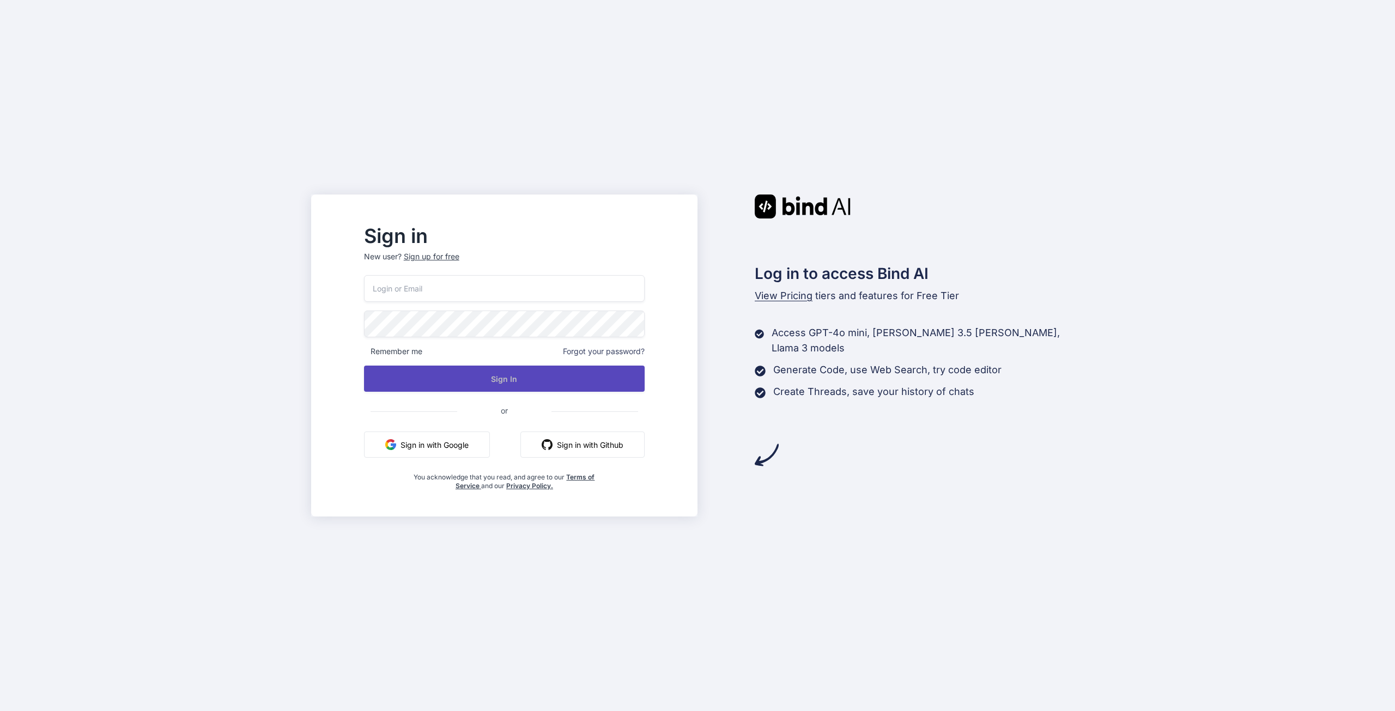
type input "[EMAIL_ADDRESS][DOMAIN_NAME]"
click at [534, 377] on button "Sign In" at bounding box center [504, 379] width 281 height 26
click at [545, 378] on button "Sign In" at bounding box center [504, 379] width 281 height 26
